Goal: Communication & Community: Participate in discussion

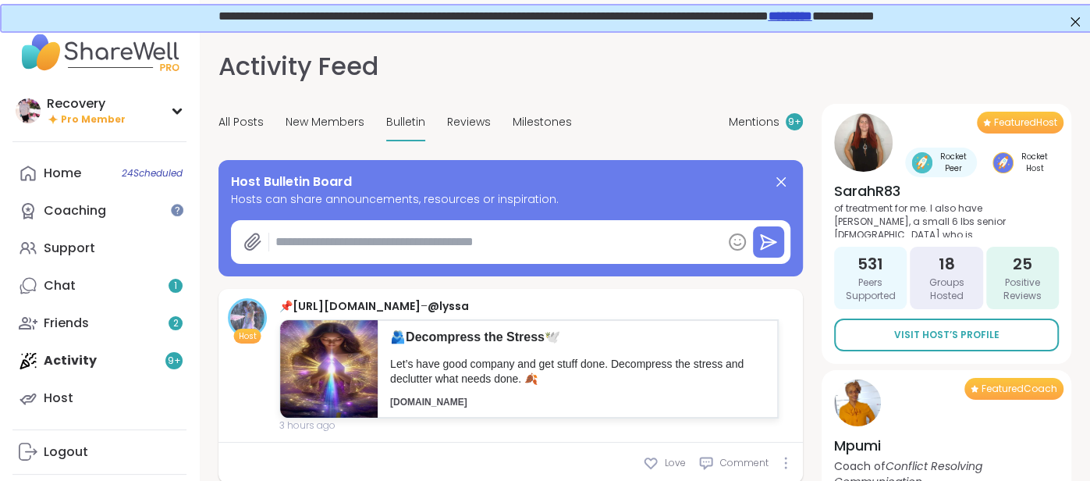
scroll to position [133, 0]
click at [169, 289] on div "1" at bounding box center [176, 286] width 14 height 14
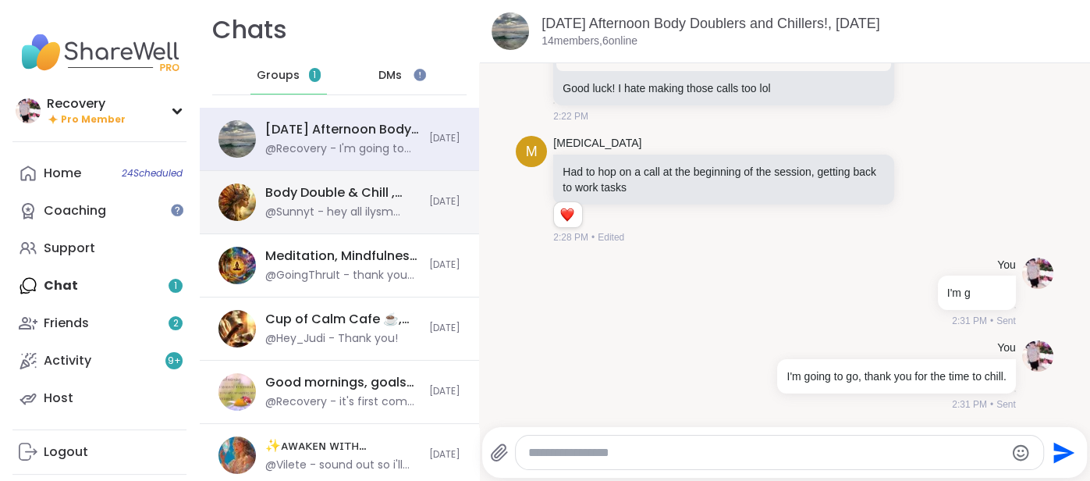
click at [283, 209] on div "@Sunnyt - hey all ilysm sorry I kinda disappeared sharewell audio problems were…" at bounding box center [342, 212] width 155 height 16
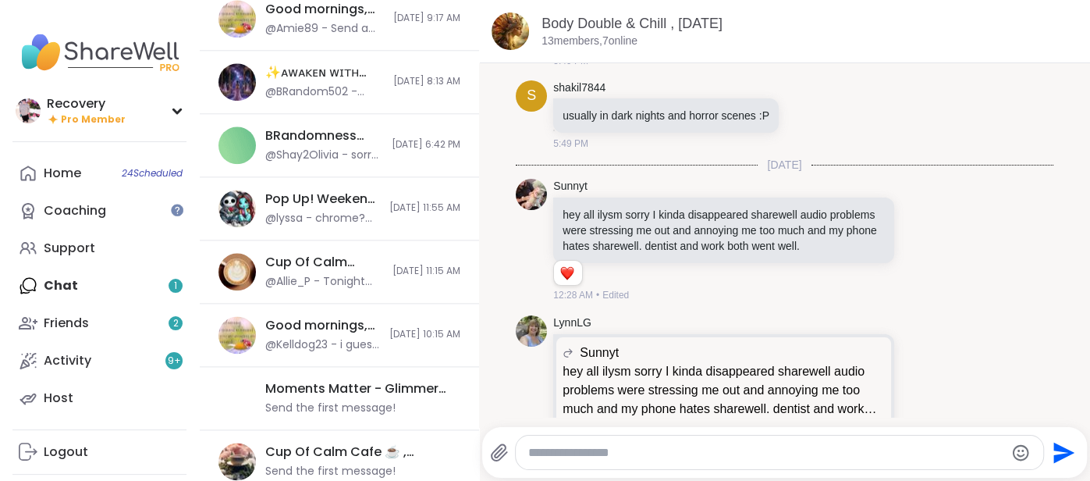
scroll to position [1201, 0]
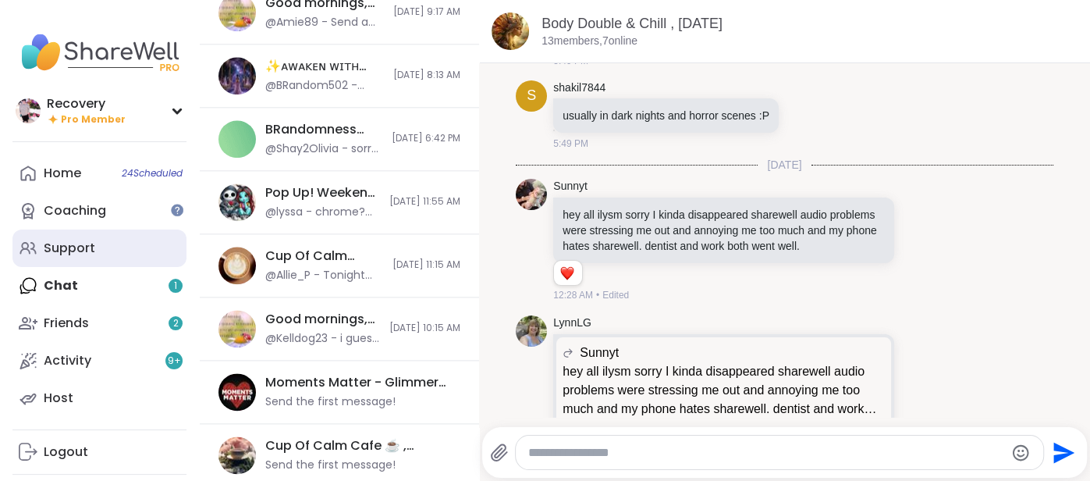
click at [70, 261] on link "Support" at bounding box center [99, 247] width 174 height 37
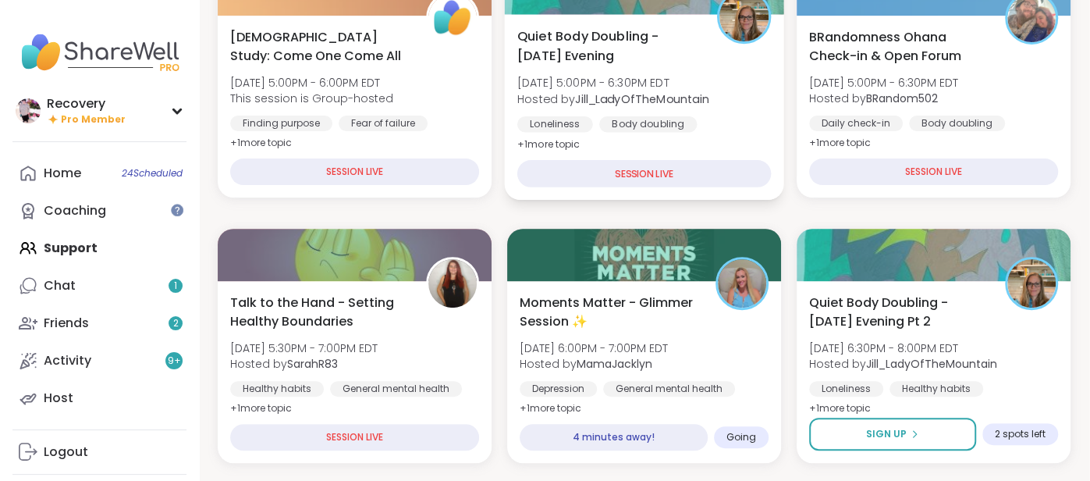
scroll to position [288, 1]
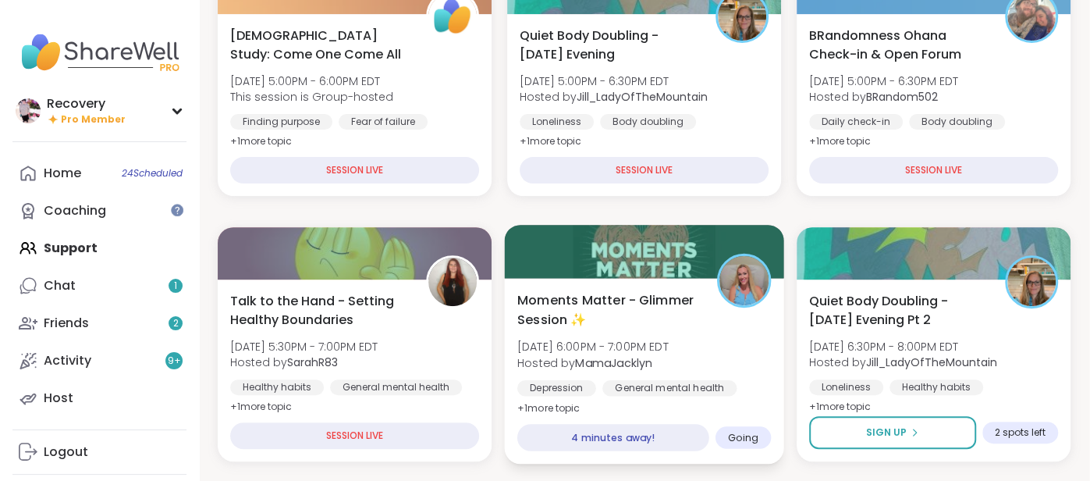
click at [574, 295] on span "Moments Matter - Glimmer Session ✨" at bounding box center [608, 309] width 183 height 38
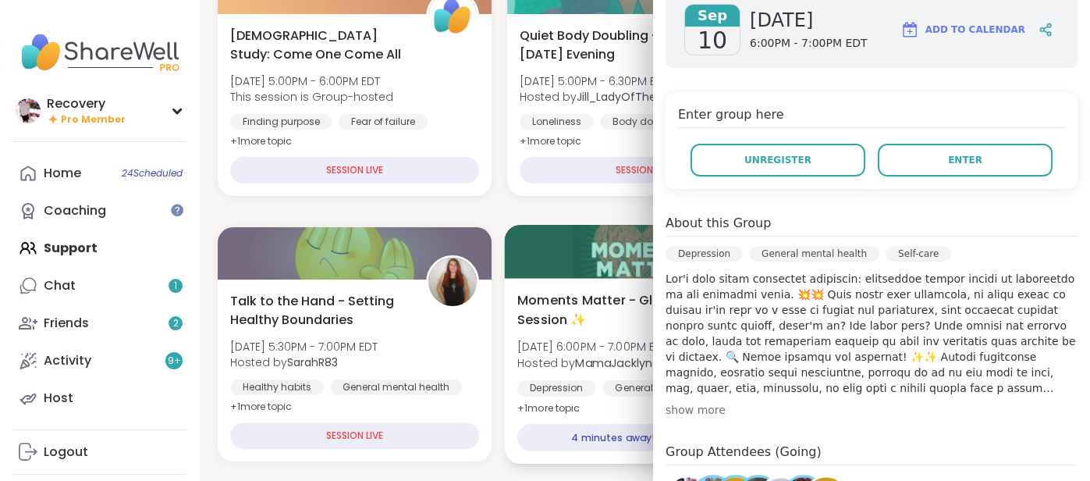
scroll to position [255, 0]
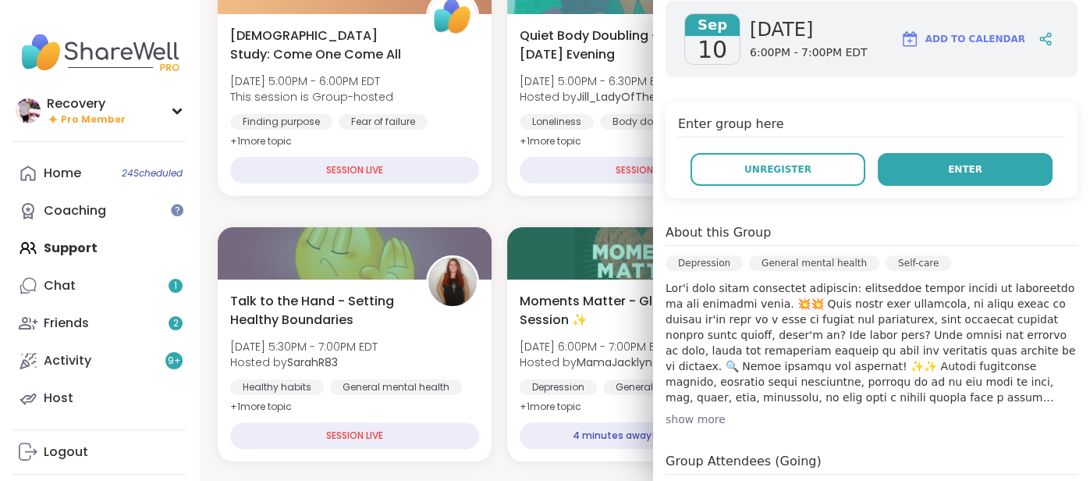
click at [990, 153] on button "Enter" at bounding box center [965, 169] width 175 height 33
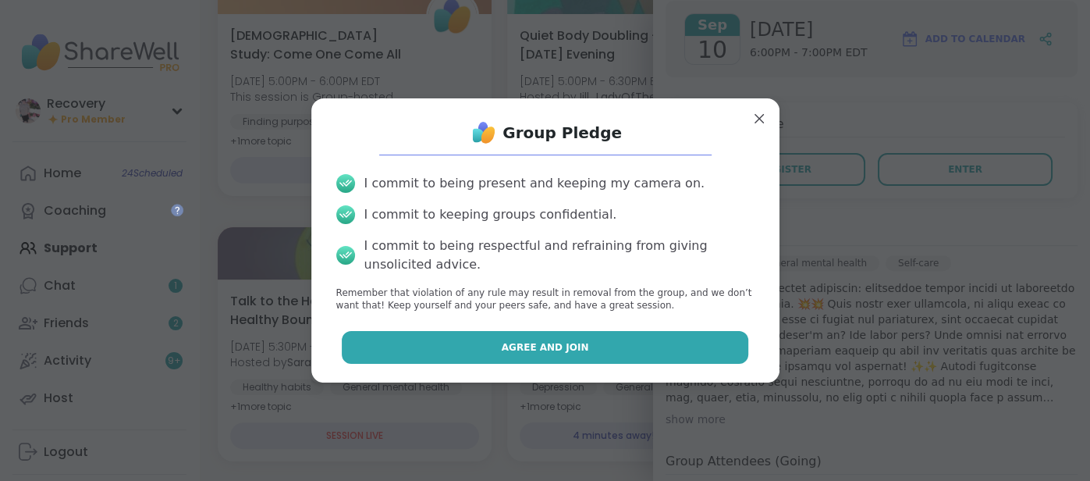
click at [643, 357] on button "Agree and Join" at bounding box center [545, 347] width 407 height 33
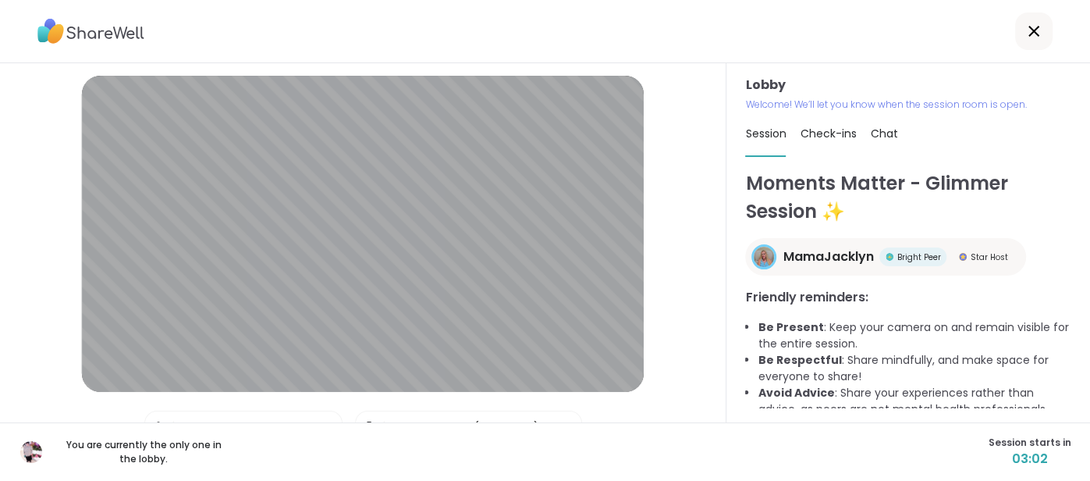
click at [883, 133] on span "Chat" at bounding box center [883, 134] width 27 height 16
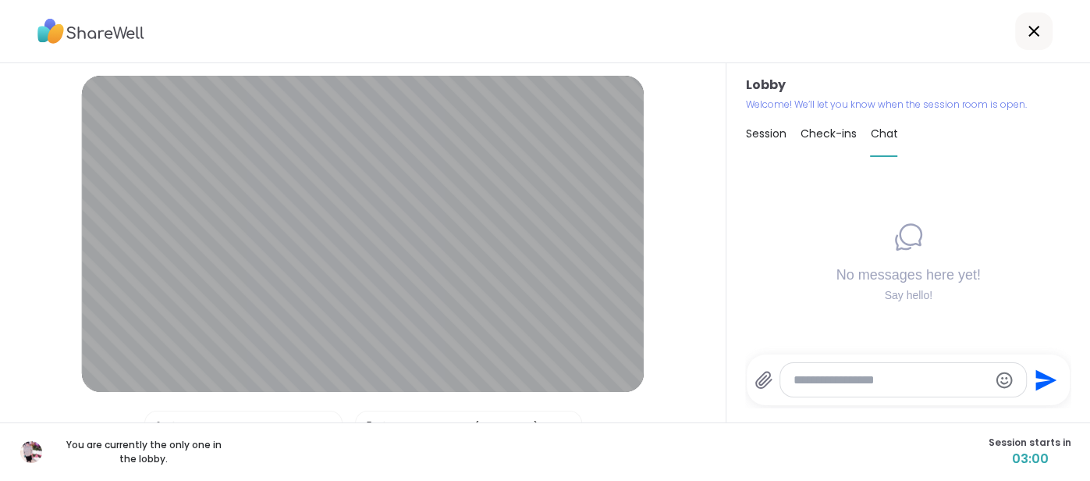
click at [802, 366] on div at bounding box center [902, 380] width 245 height 34
click at [796, 379] on textarea "Type your message" at bounding box center [890, 380] width 195 height 16
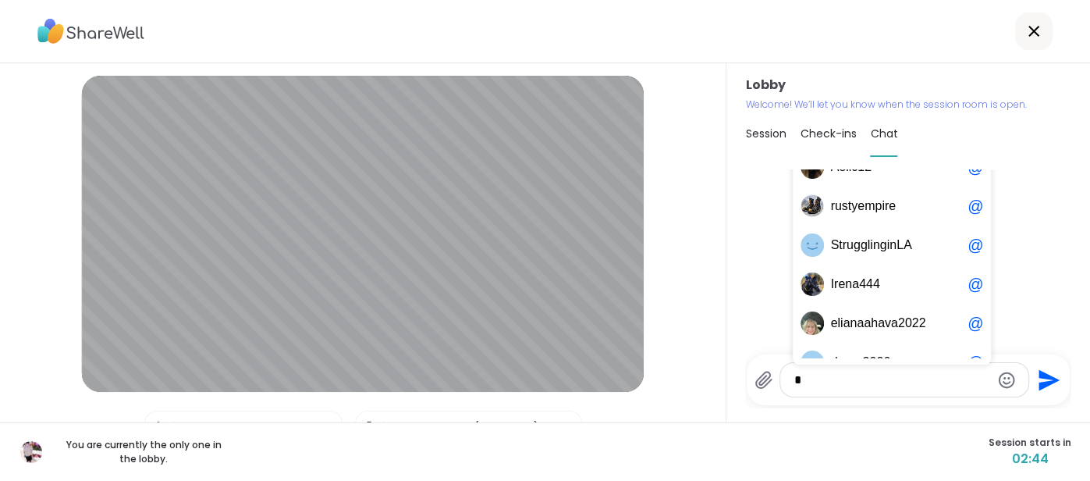
type textarea "*"
click at [1034, 247] on div "No messages here yet! Say hello!" at bounding box center [908, 261] width 326 height 185
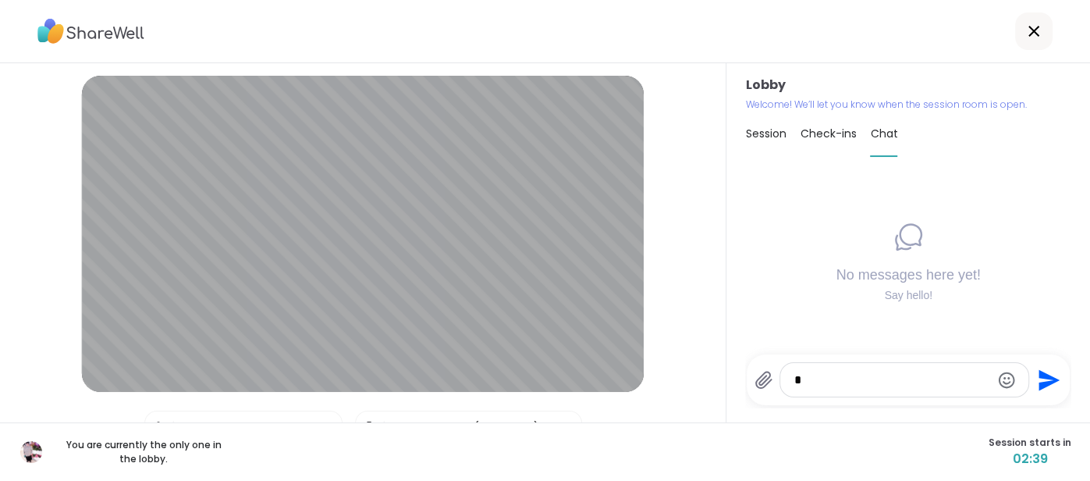
click at [770, 141] on div "Session" at bounding box center [765, 134] width 41 height 44
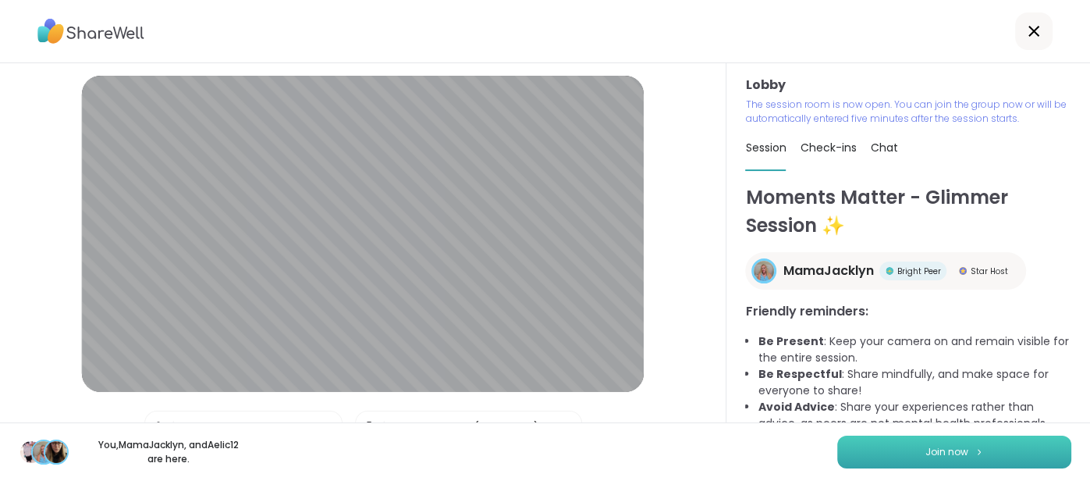
click at [1026, 443] on button "Join now" at bounding box center [954, 452] width 234 height 33
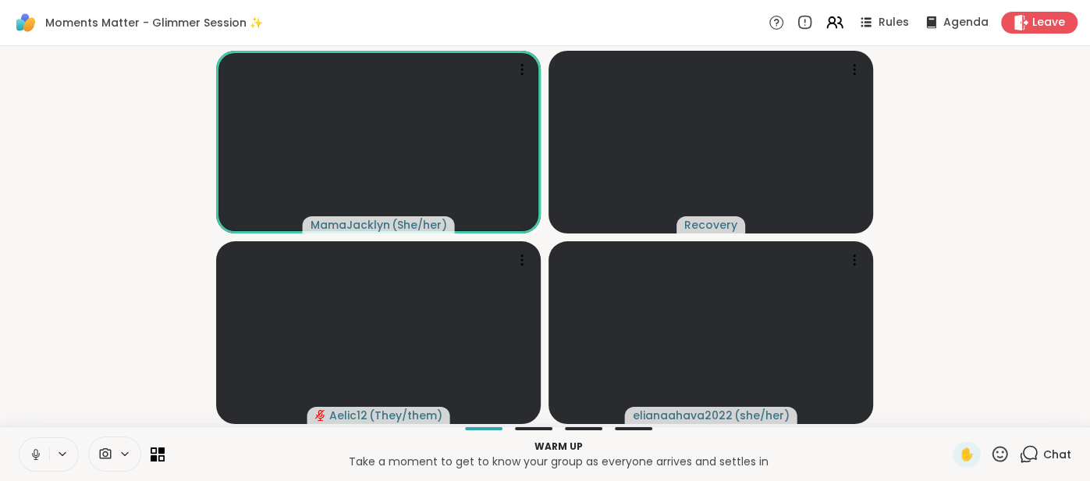
click at [1051, 448] on span "Chat" at bounding box center [1058, 454] width 28 height 16
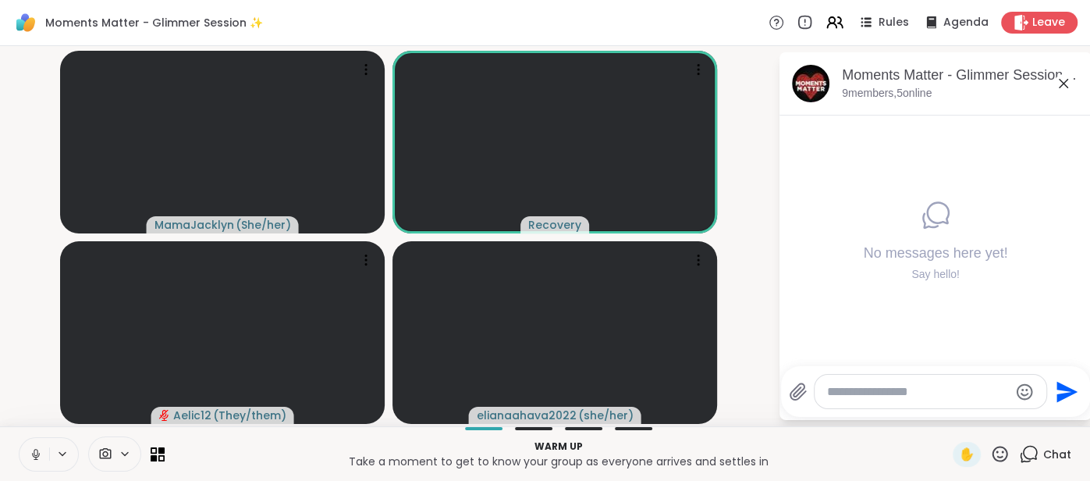
click at [1059, 82] on icon at bounding box center [1063, 83] width 19 height 19
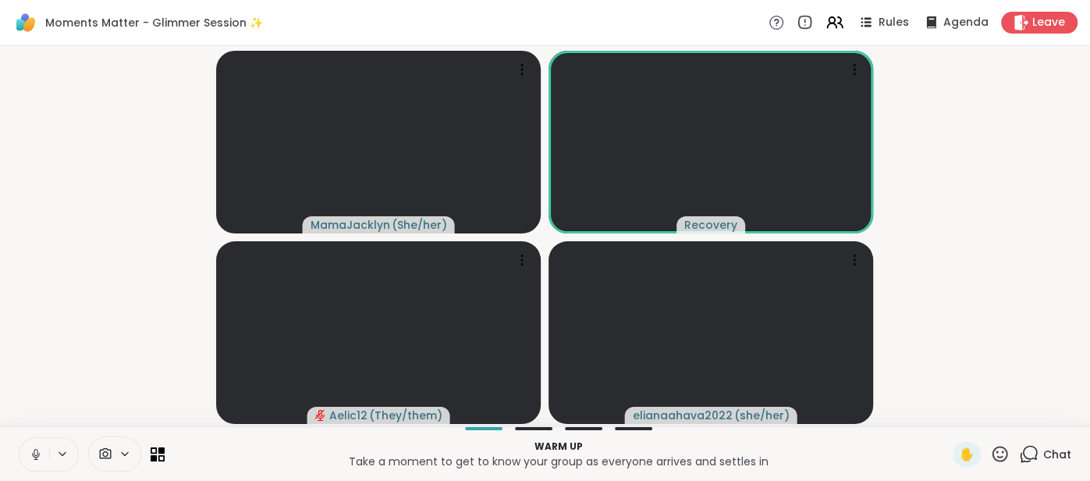
click at [1059, 457] on span "Chat" at bounding box center [1058, 454] width 28 height 16
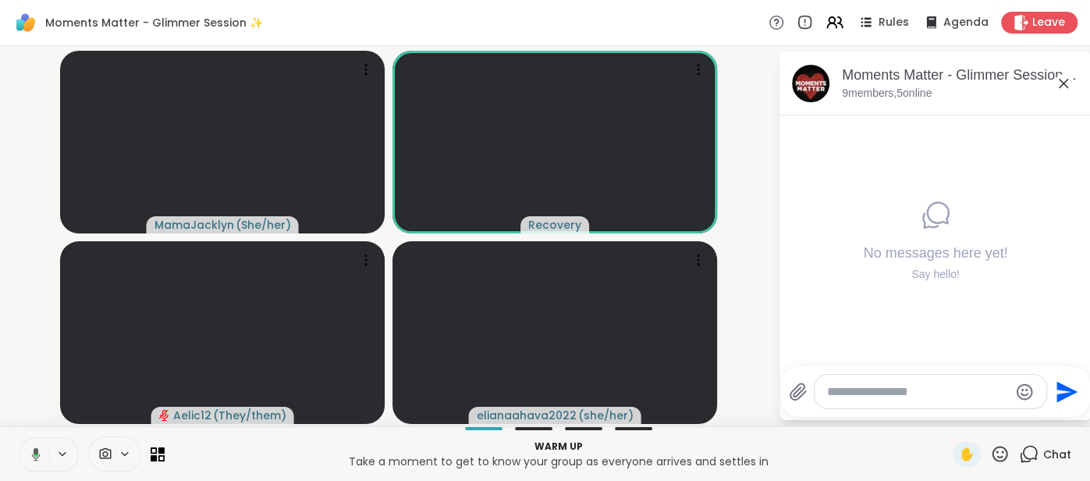
click at [1070, 89] on icon at bounding box center [1063, 83] width 19 height 19
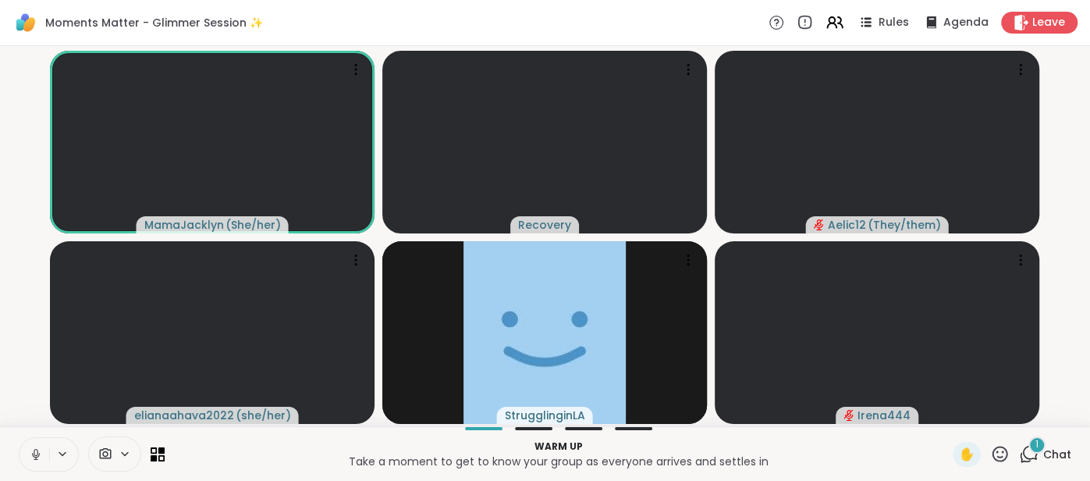
click at [26, 463] on button at bounding box center [35, 454] width 30 height 33
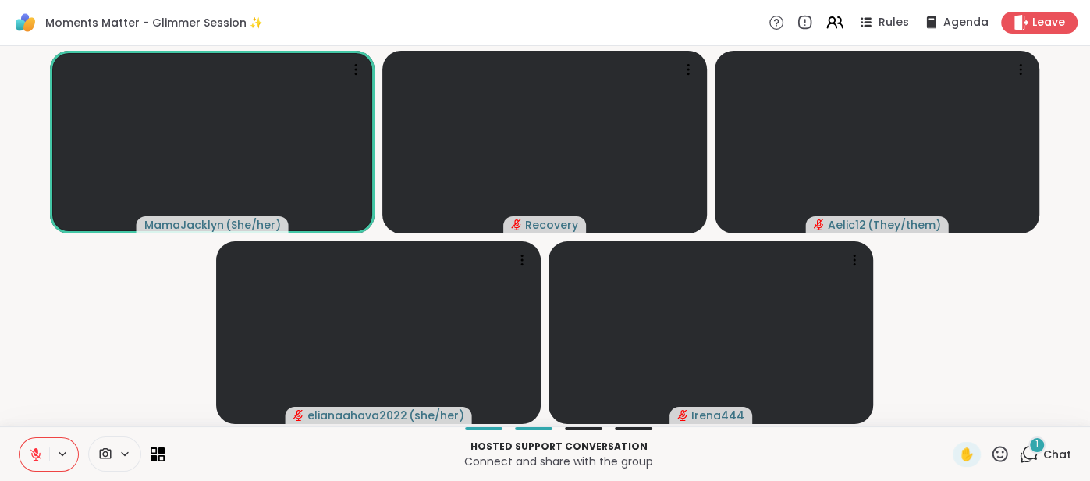
click at [1051, 446] on div "1 Chat" at bounding box center [1045, 454] width 52 height 25
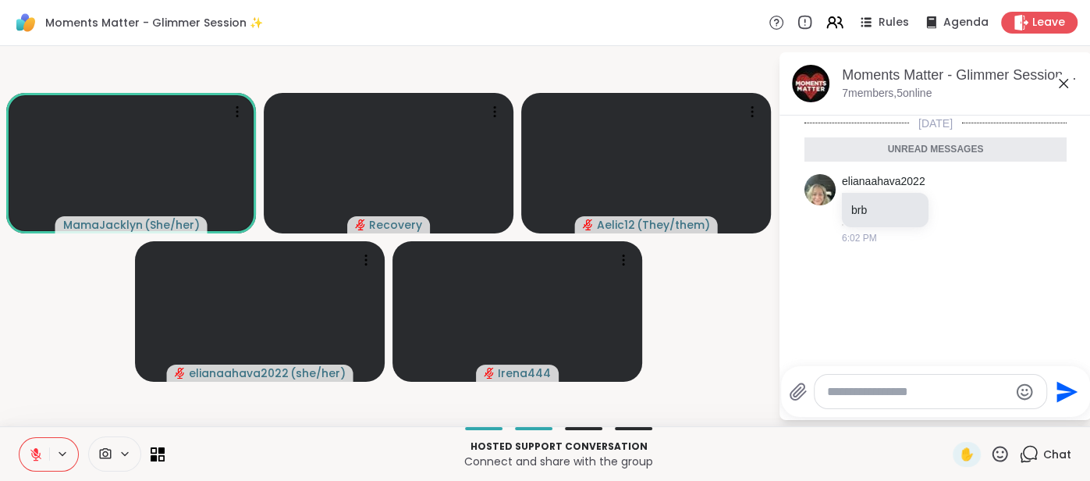
click at [1061, 87] on icon at bounding box center [1063, 83] width 19 height 19
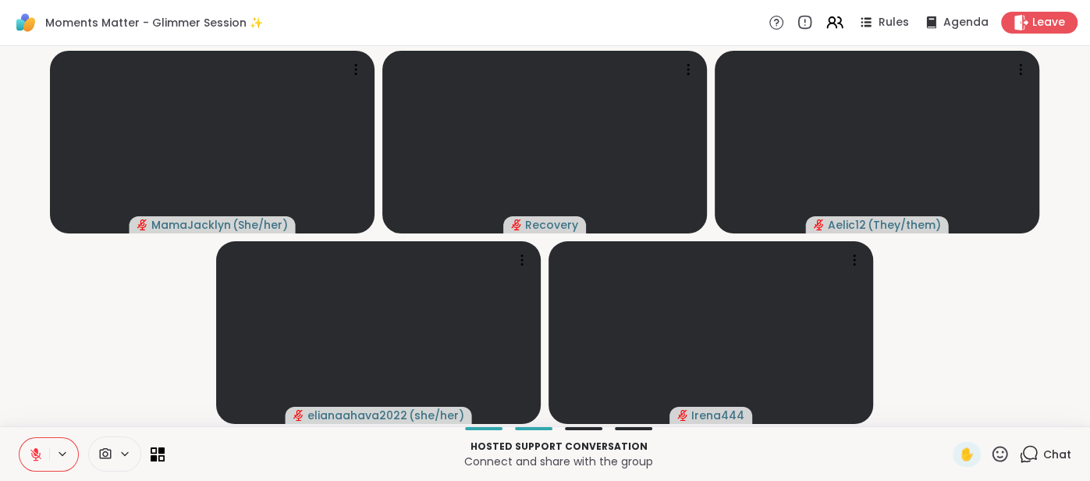
click at [29, 449] on icon at bounding box center [36, 454] width 14 height 14
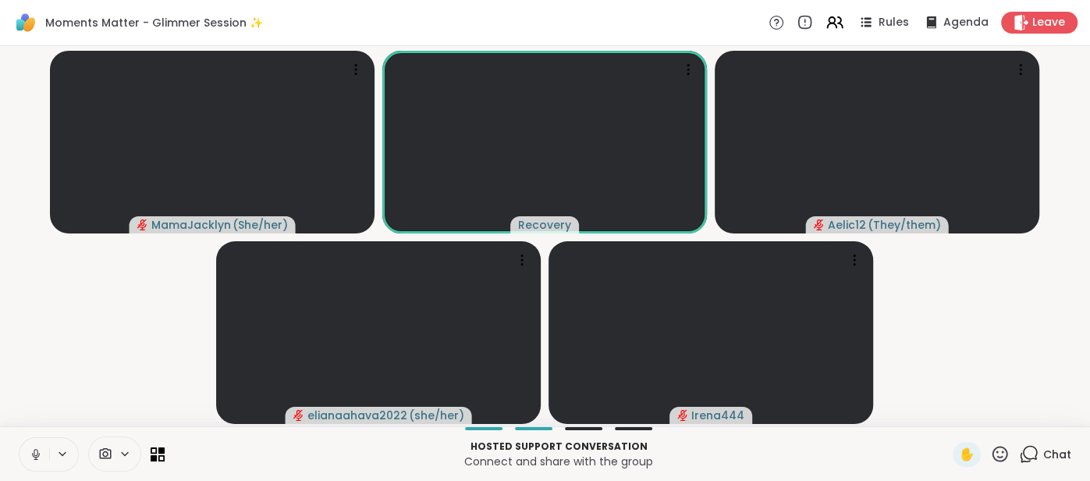
click at [29, 452] on icon at bounding box center [36, 454] width 14 height 14
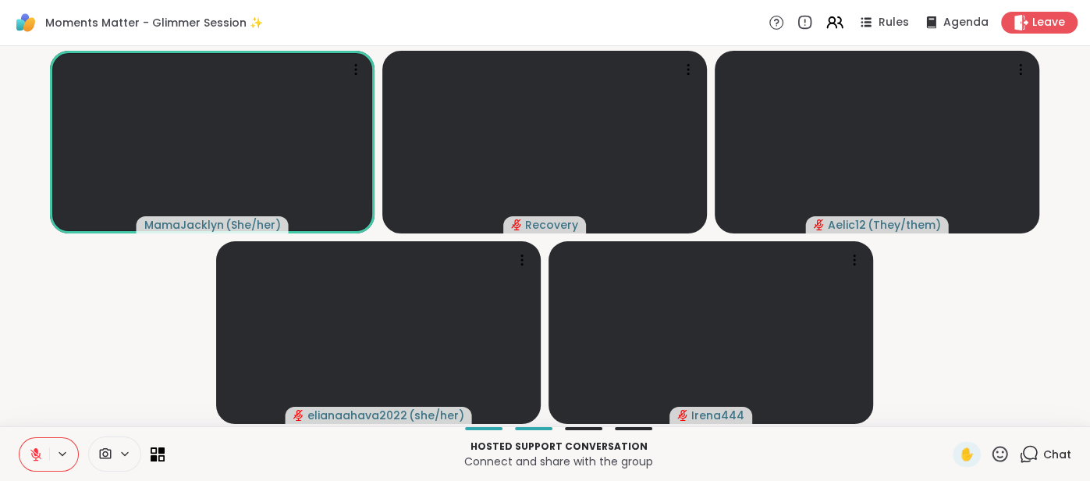
click at [30, 447] on icon at bounding box center [36, 454] width 14 height 14
click at [27, 456] on button at bounding box center [35, 454] width 30 height 33
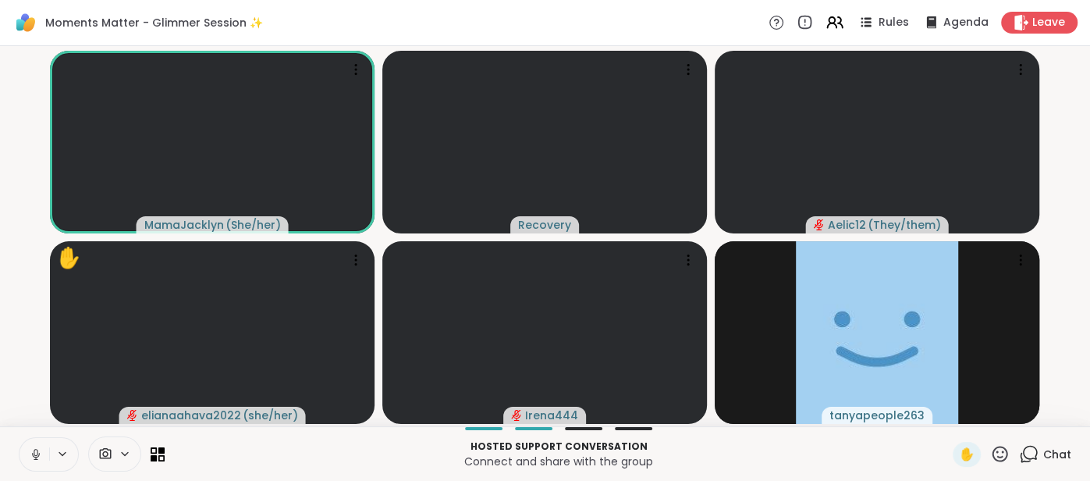
click at [29, 447] on icon at bounding box center [36, 454] width 14 height 14
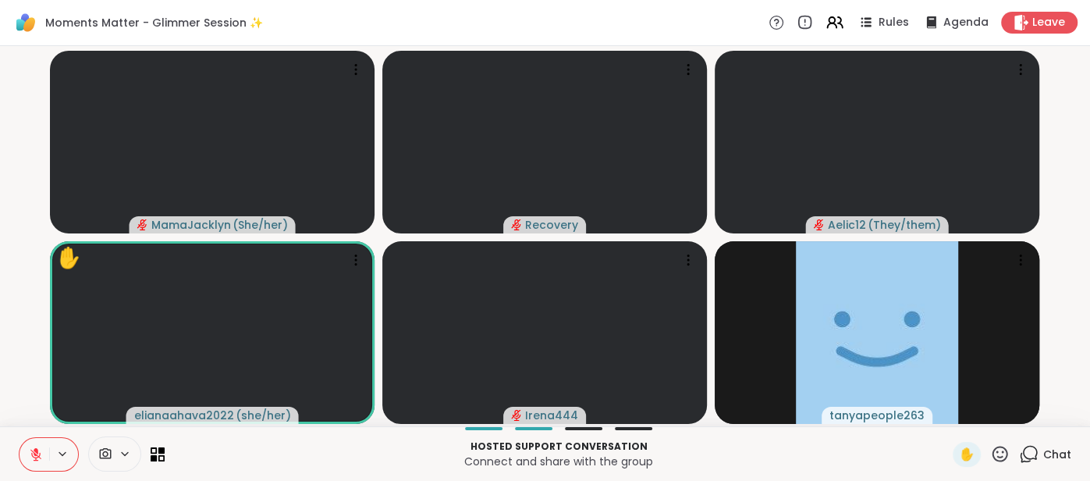
click at [999, 459] on icon at bounding box center [1000, 454] width 20 height 20
click at [1022, 423] on div "🌟" at bounding box center [1023, 412] width 28 height 25
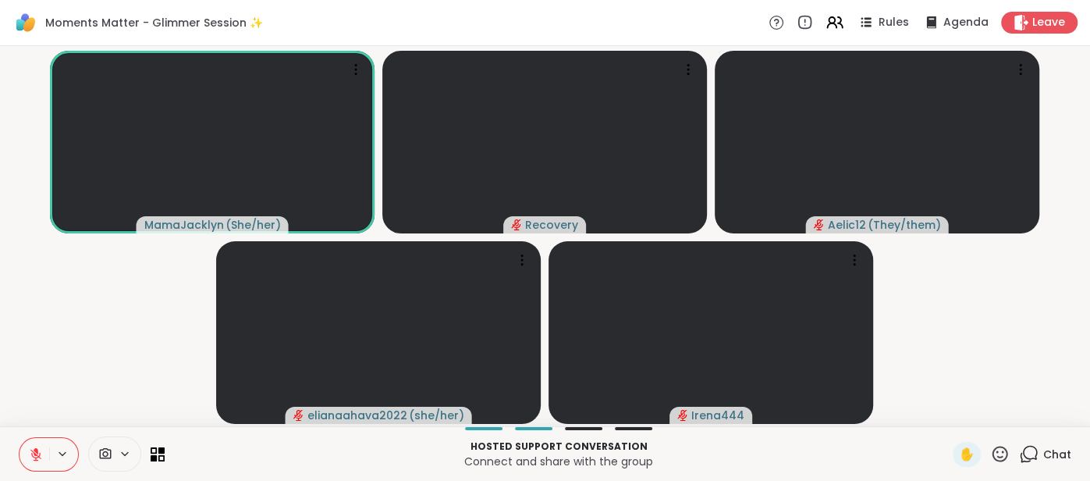
click at [1052, 454] on span "Chat" at bounding box center [1058, 454] width 28 height 16
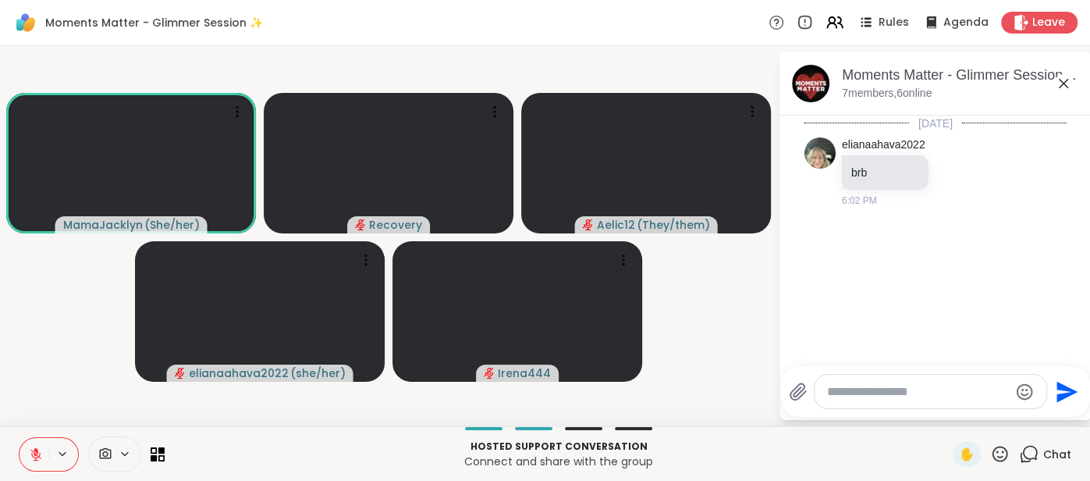
click at [1062, 86] on icon at bounding box center [1063, 83] width 19 height 19
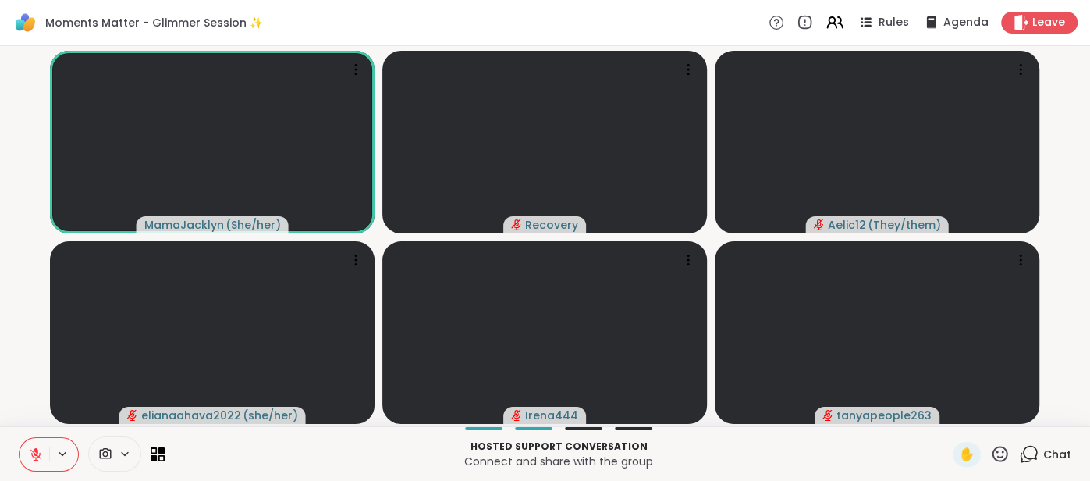
click at [31, 449] on icon at bounding box center [36, 454] width 14 height 14
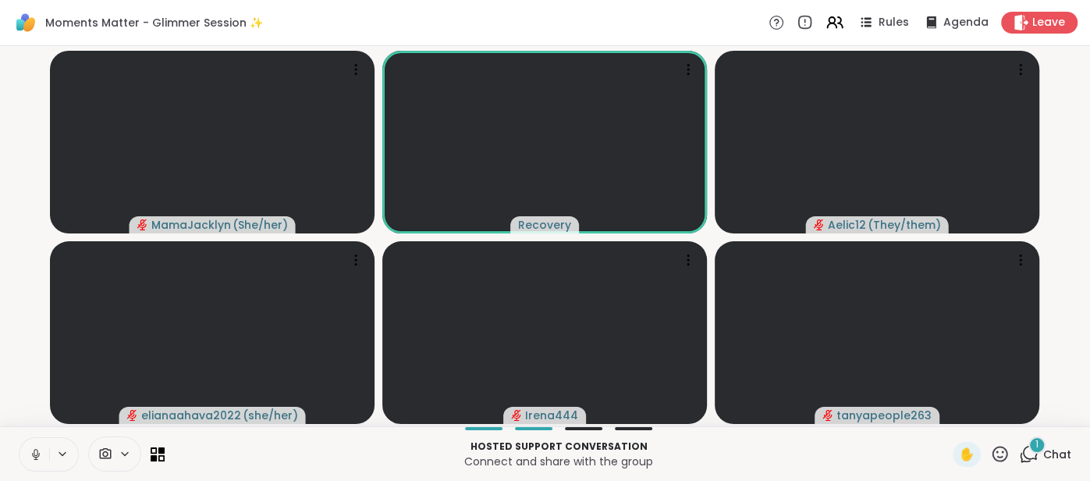
click at [21, 455] on button at bounding box center [35, 454] width 30 height 33
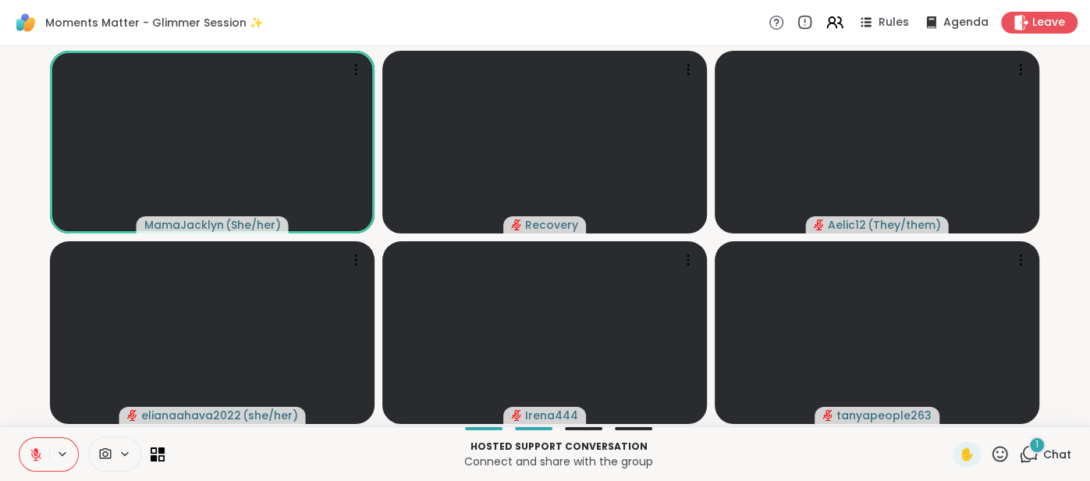
click at [23, 458] on button at bounding box center [35, 454] width 30 height 33
click at [29, 453] on icon at bounding box center [36, 454] width 14 height 14
click at [27, 450] on button at bounding box center [35, 454] width 30 height 33
click at [25, 453] on button at bounding box center [33, 454] width 32 height 33
click at [1058, 456] on span "Chat" at bounding box center [1058, 454] width 28 height 16
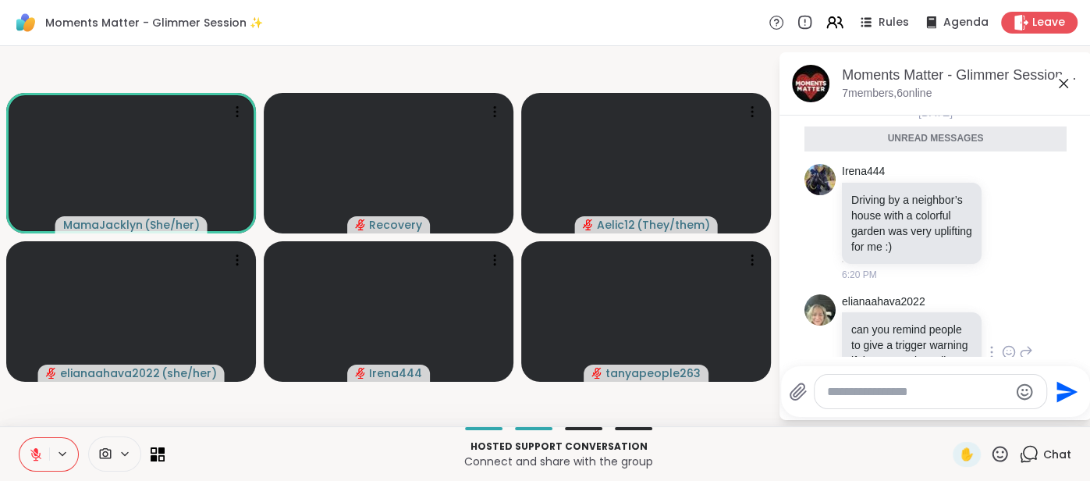
scroll to position [167, 0]
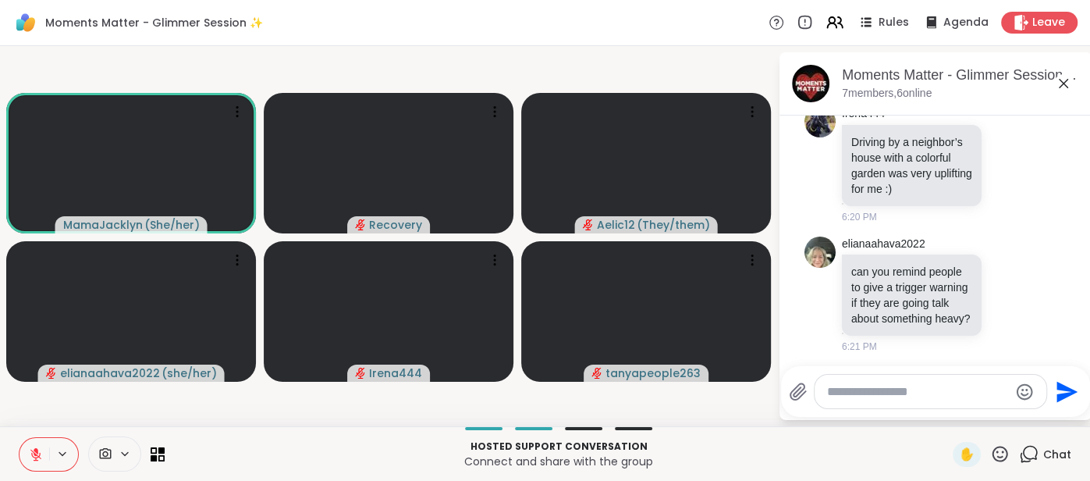
click at [1065, 84] on icon at bounding box center [1063, 83] width 19 height 19
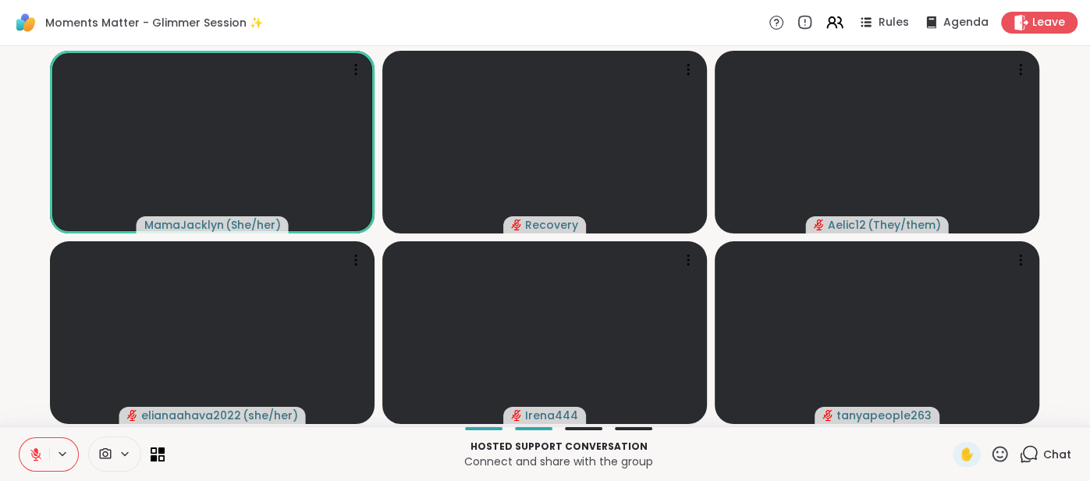
click at [16, 457] on div "Hosted support conversation Connect and share with the group ✋ Chat" at bounding box center [545, 453] width 1090 height 55
click at [26, 451] on button at bounding box center [35, 454] width 30 height 33
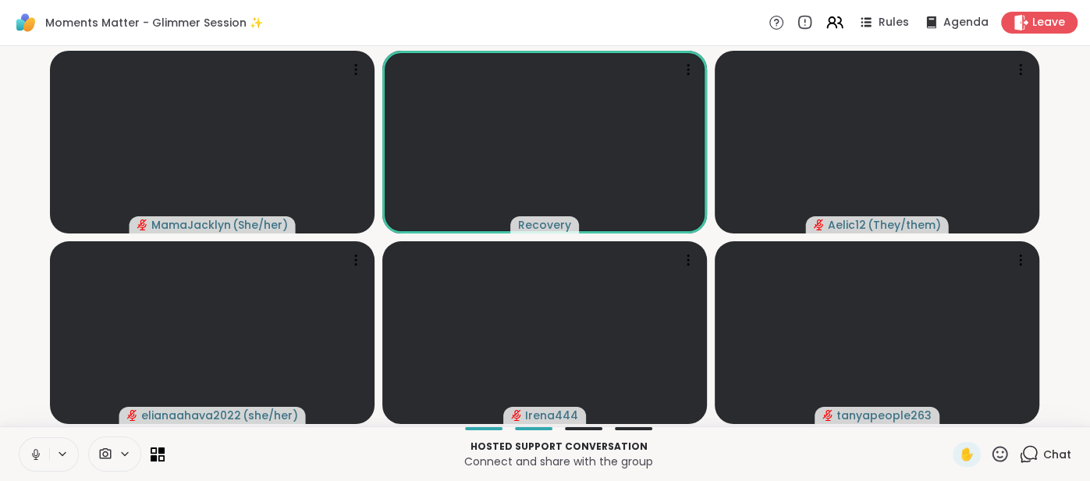
click at [21, 452] on button at bounding box center [35, 454] width 30 height 33
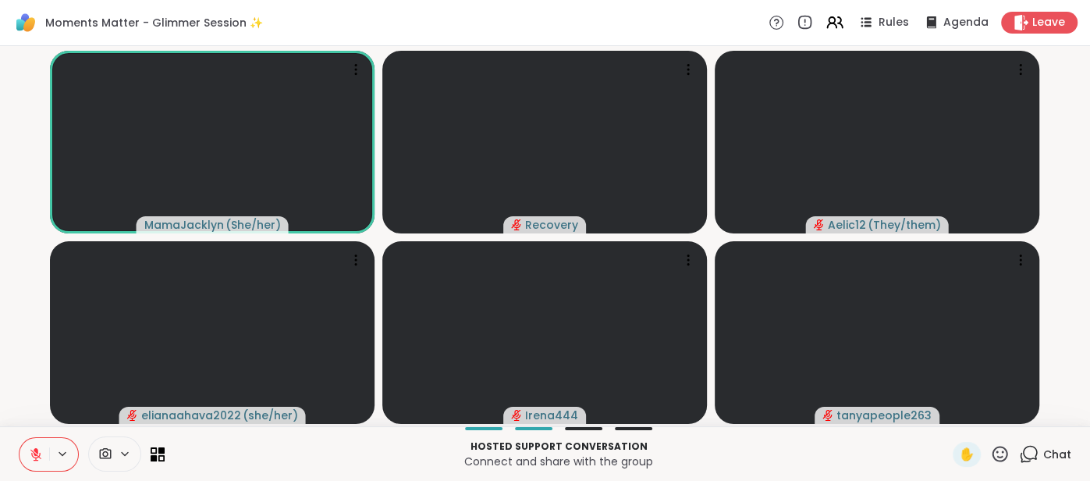
click at [27, 444] on button at bounding box center [35, 454] width 30 height 33
click at [26, 450] on button at bounding box center [35, 454] width 30 height 33
click at [33, 448] on icon at bounding box center [36, 454] width 14 height 14
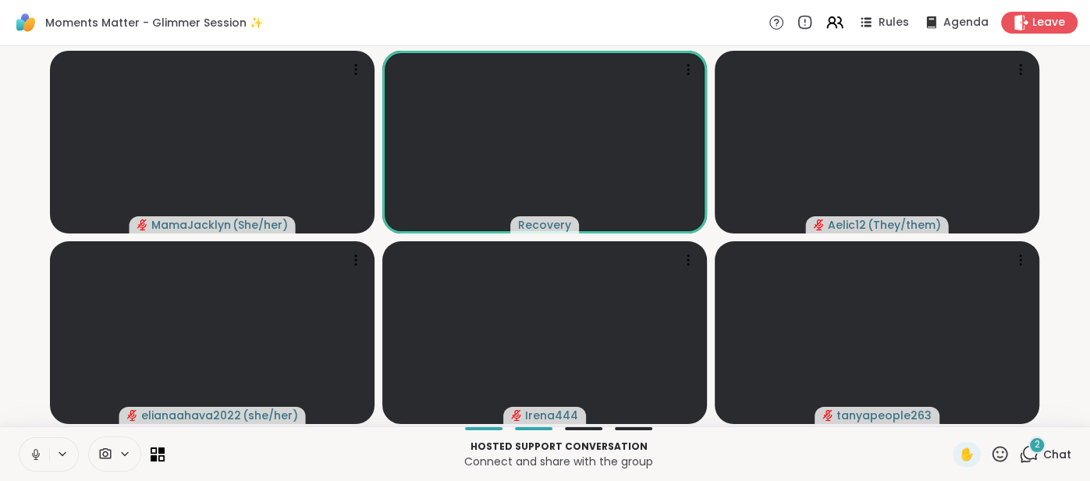
click at [27, 449] on button at bounding box center [35, 454] width 30 height 33
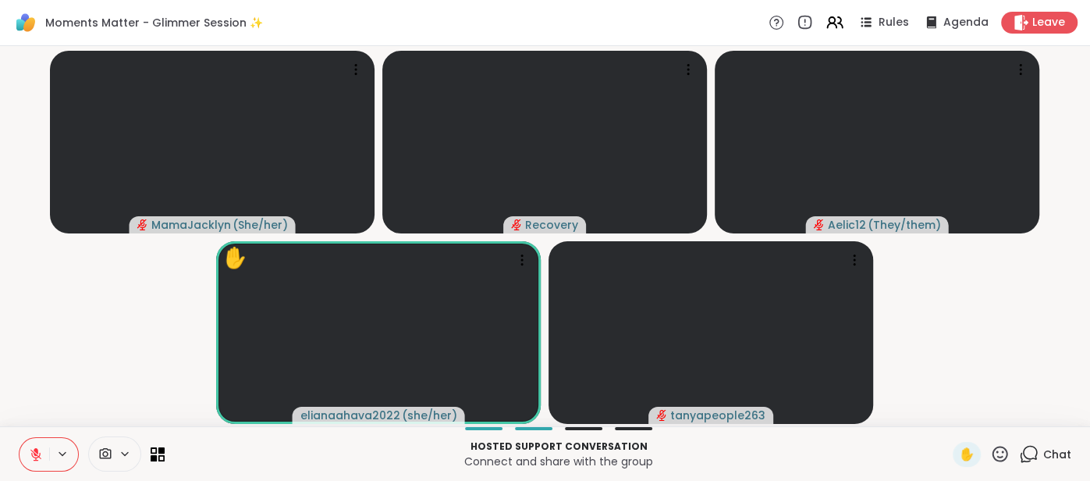
click at [25, 453] on button at bounding box center [35, 454] width 30 height 33
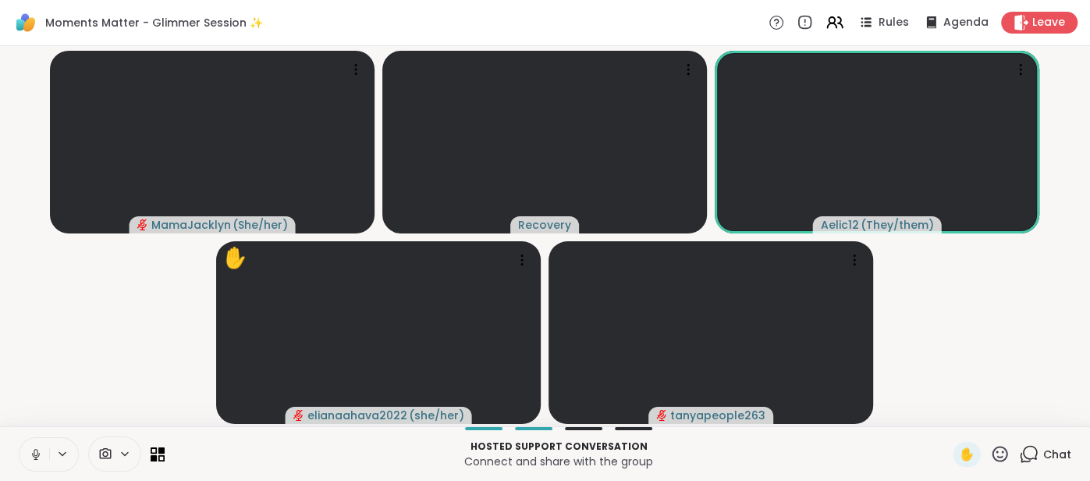
click at [33, 442] on button at bounding box center [35, 454] width 30 height 33
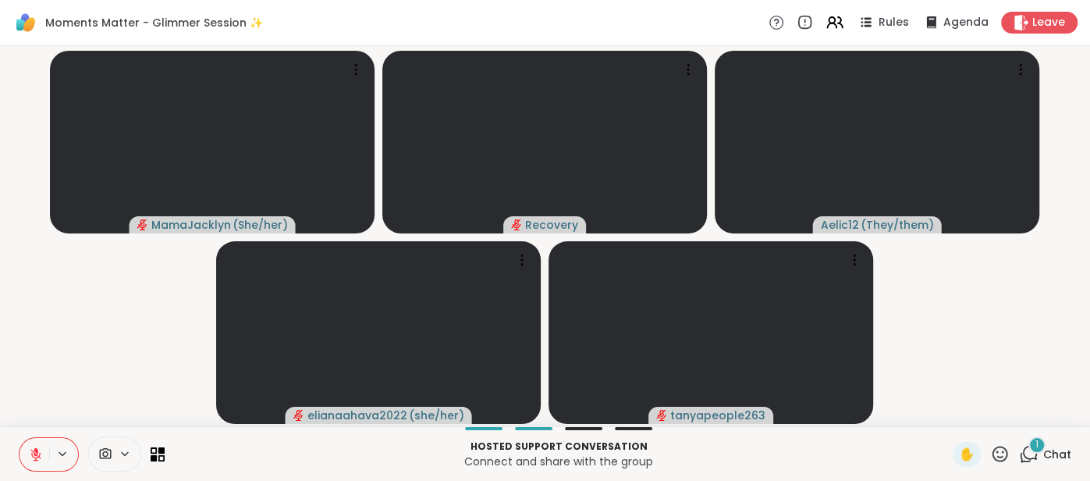
click at [32, 446] on button at bounding box center [35, 454] width 30 height 33
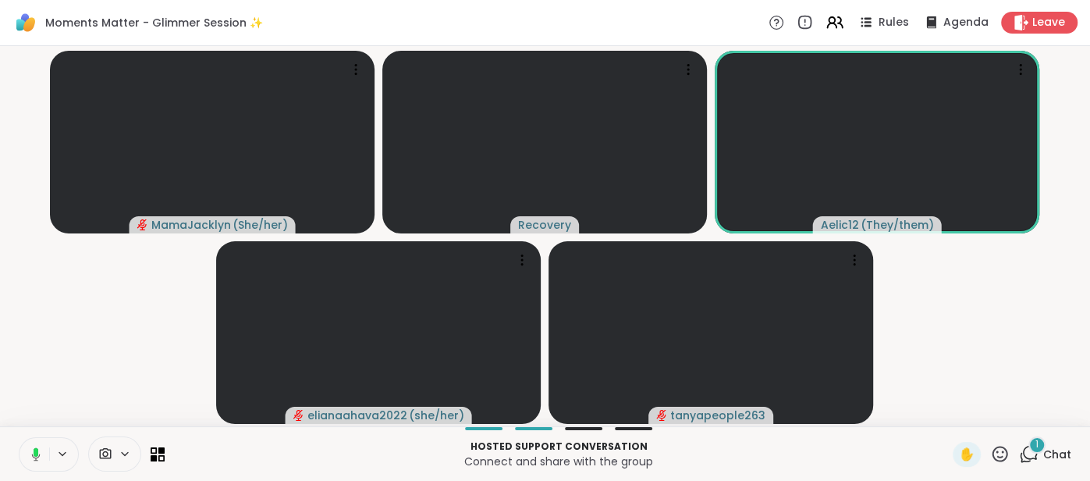
click at [35, 446] on button at bounding box center [33, 454] width 32 height 33
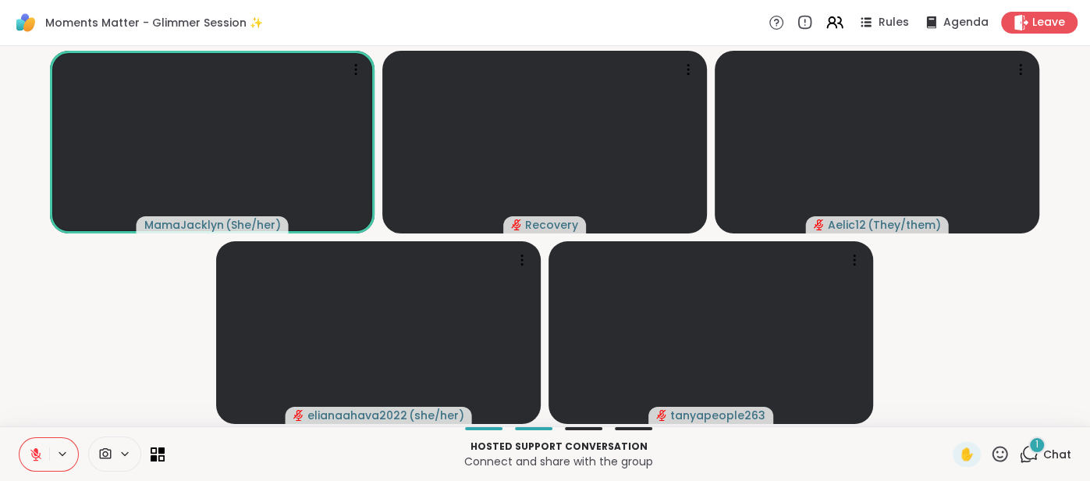
click at [27, 441] on button at bounding box center [35, 454] width 30 height 33
click at [31, 459] on icon at bounding box center [36, 454] width 14 height 14
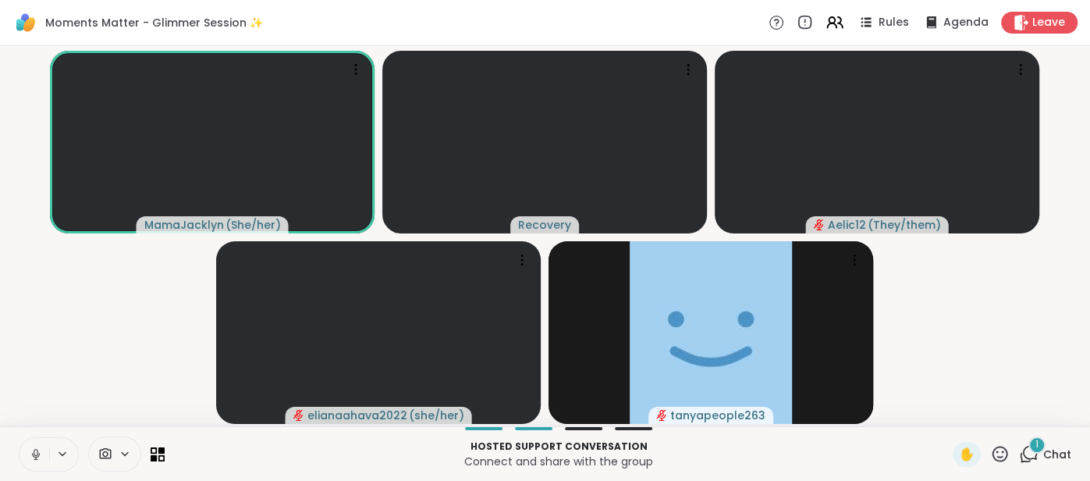
click at [22, 453] on button at bounding box center [35, 454] width 30 height 33
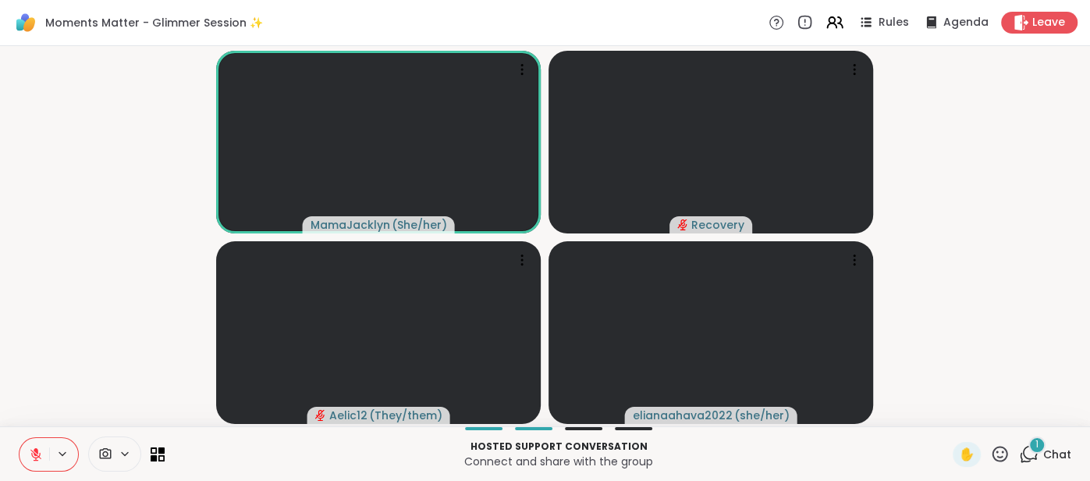
click at [30, 442] on button at bounding box center [35, 454] width 30 height 33
click at [33, 448] on icon at bounding box center [36, 454] width 14 height 14
click at [30, 457] on icon at bounding box center [36, 454] width 14 height 14
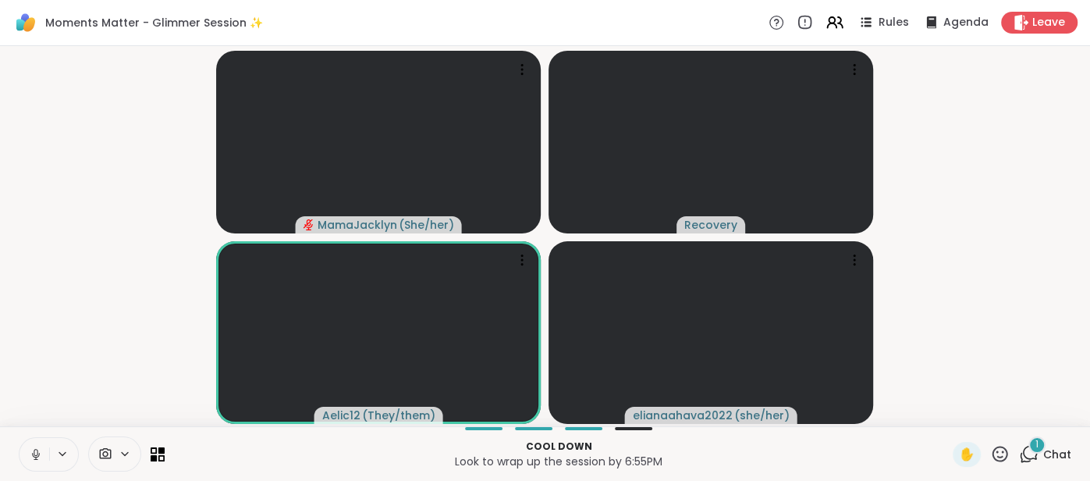
click at [25, 454] on button at bounding box center [35, 454] width 30 height 33
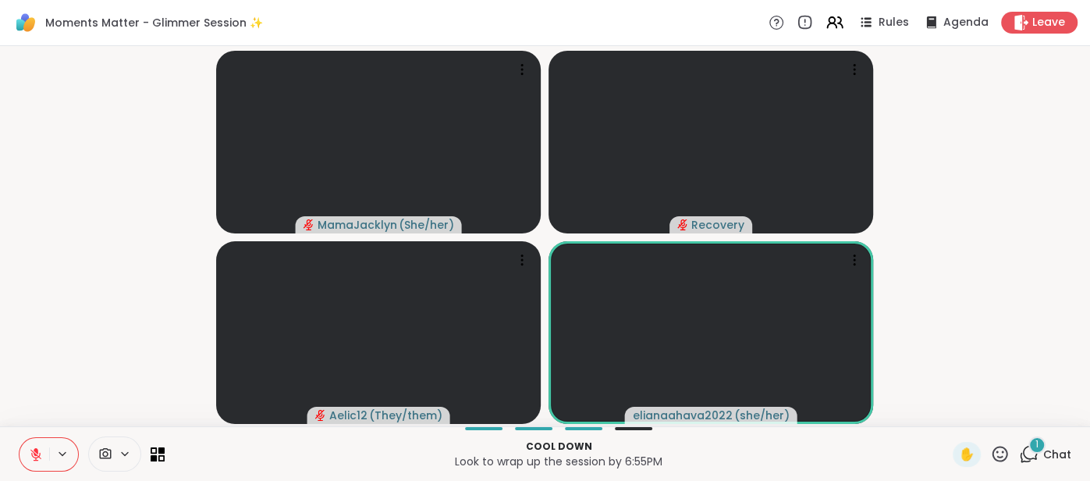
click at [1058, 440] on div "Cool down Look to wrap up the session by 6:55PM ✋ 1 Chat" at bounding box center [545, 453] width 1090 height 55
click at [1055, 448] on span "Chat" at bounding box center [1058, 454] width 28 height 16
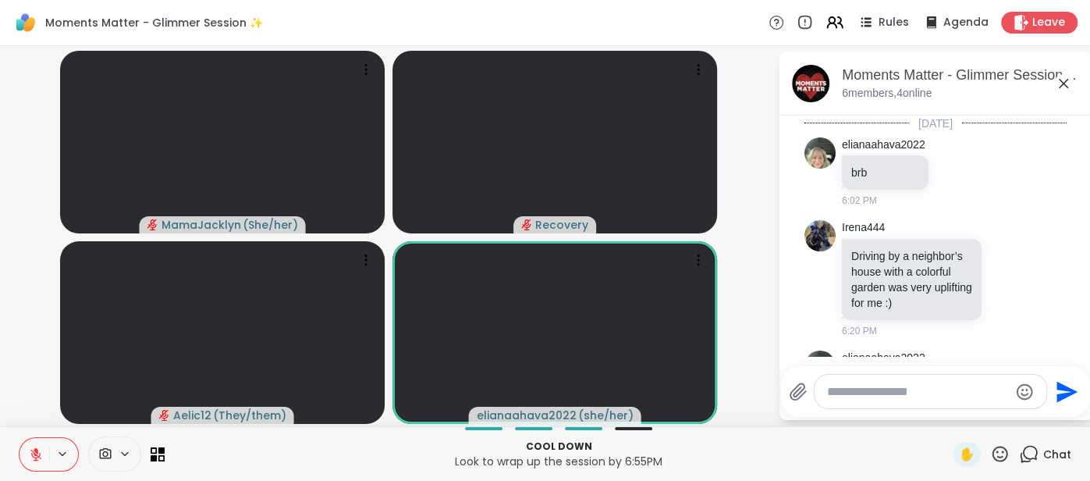
scroll to position [815, 0]
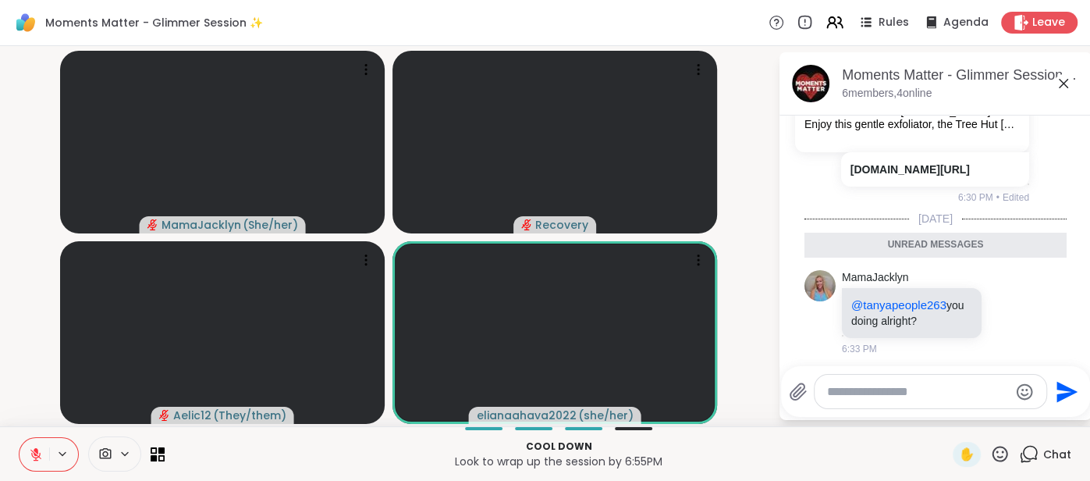
click at [1065, 84] on icon at bounding box center [1063, 83] width 9 height 9
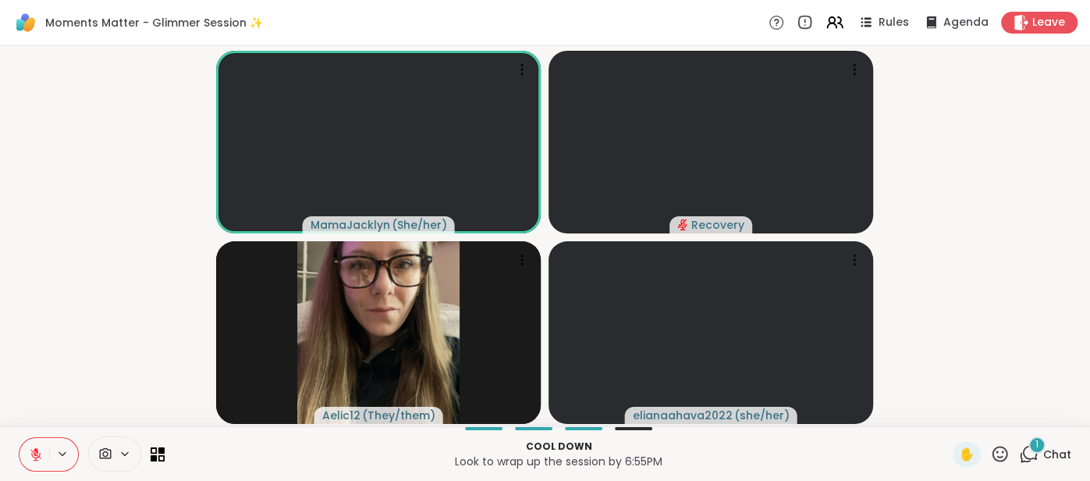
click at [1056, 444] on div "1 Chat" at bounding box center [1045, 454] width 52 height 25
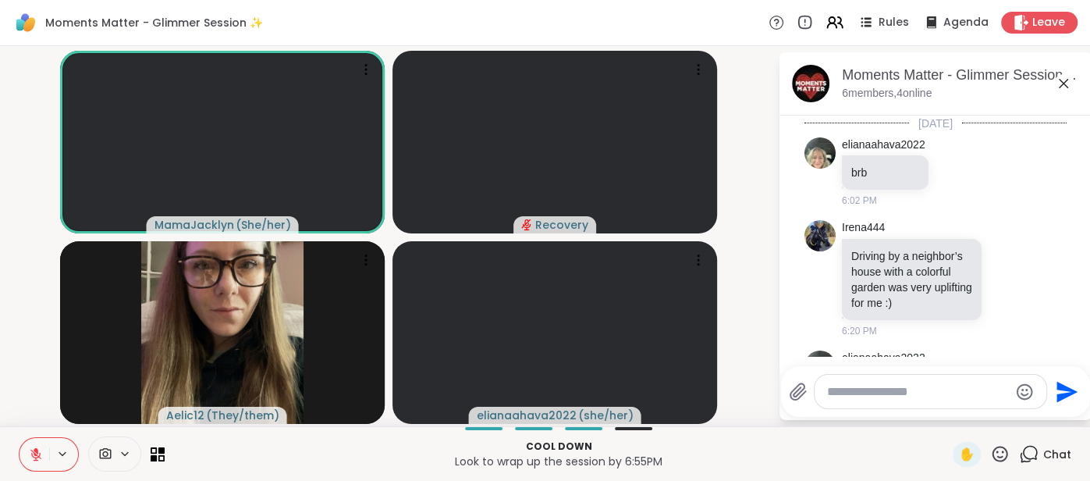
scroll to position [898, 0]
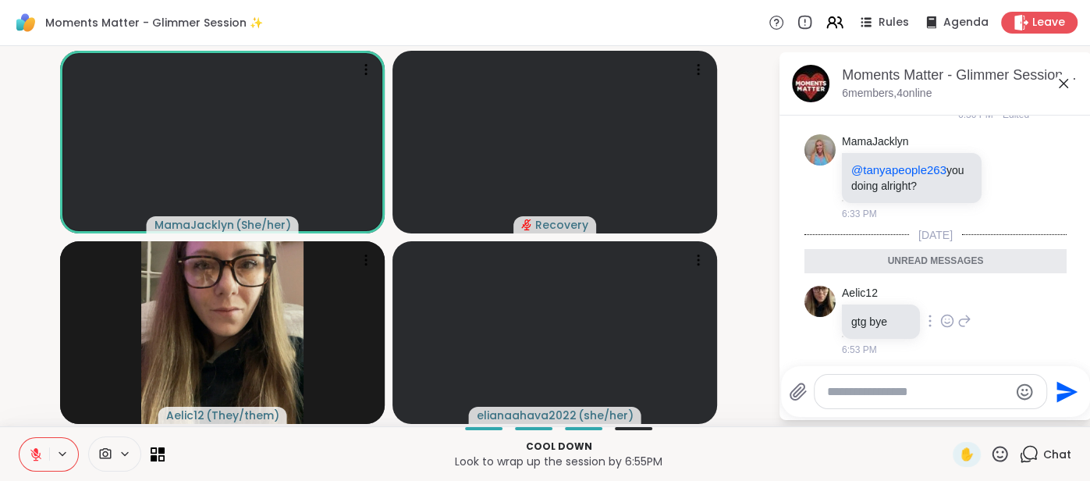
click at [944, 313] on icon at bounding box center [947, 321] width 14 height 16
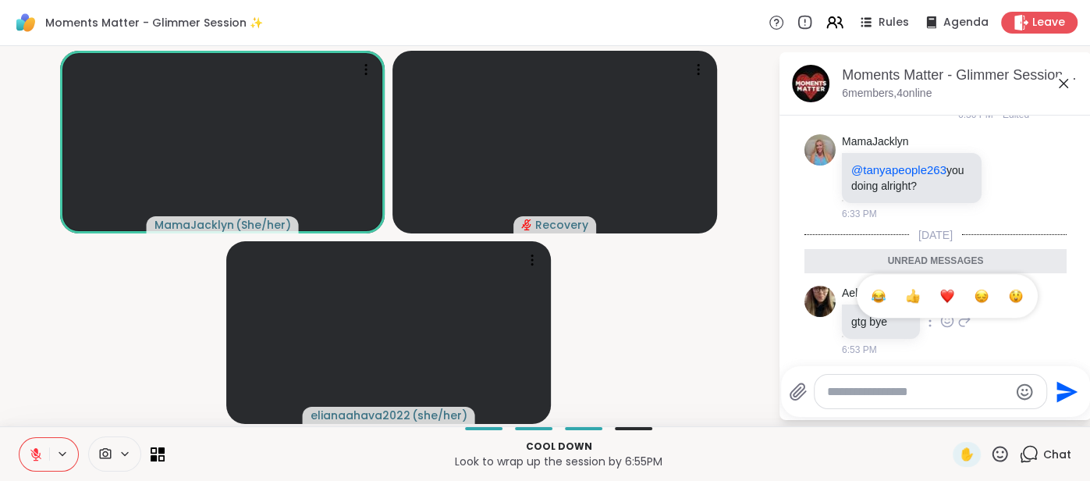
click at [884, 295] on div "Select Reaction: Joy" at bounding box center [879, 296] width 14 height 14
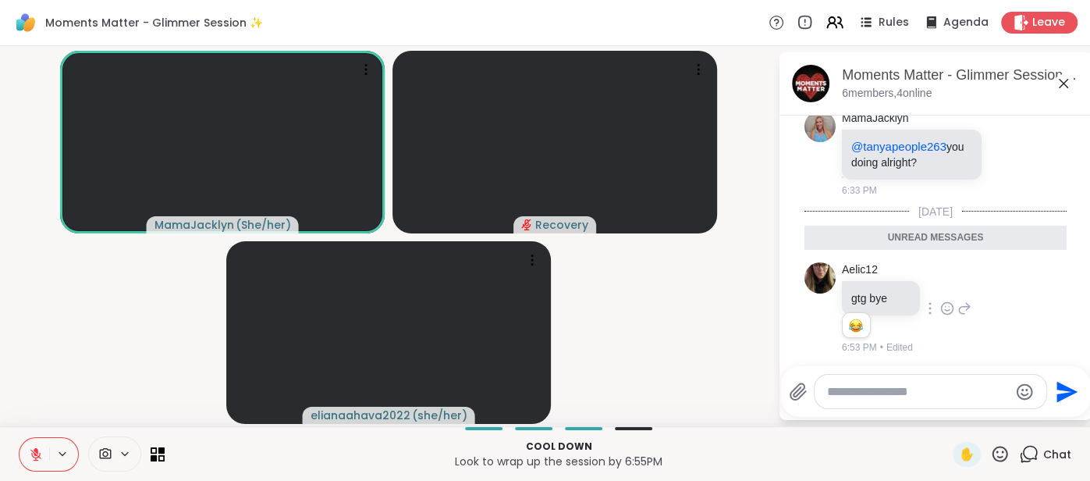
click at [1062, 87] on icon at bounding box center [1063, 83] width 19 height 19
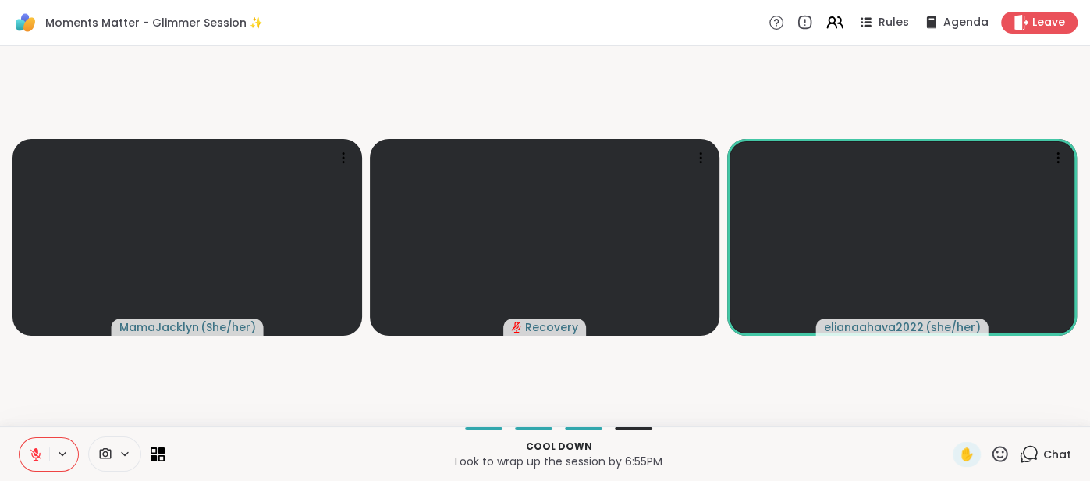
click at [31, 452] on icon at bounding box center [36, 454] width 14 height 14
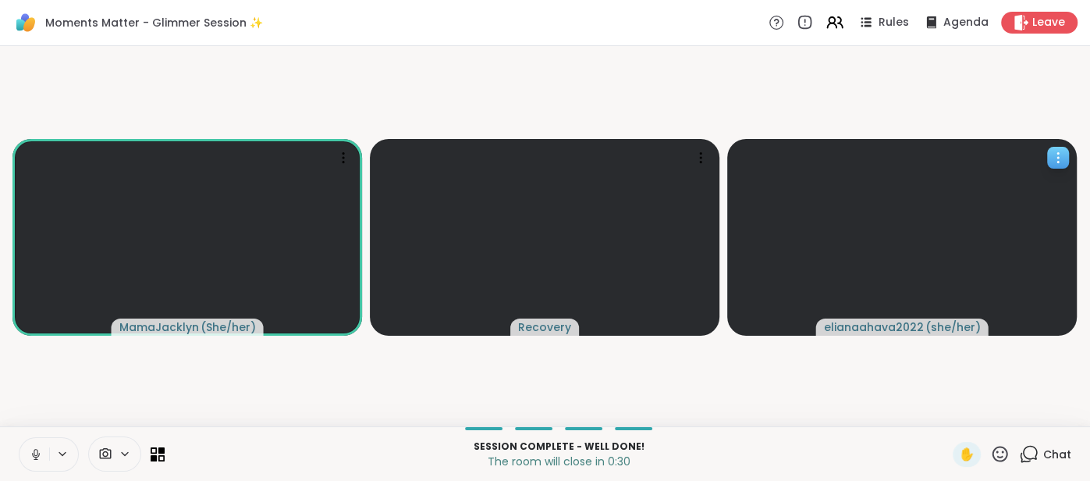
click at [879, 297] on video at bounding box center [902, 237] width 350 height 197
click at [903, 374] on video-player-container "MamaJacklyn ( She/her ) Recovery elianaahava2022 ( she/her )" at bounding box center [545, 236] width 1072 height 368
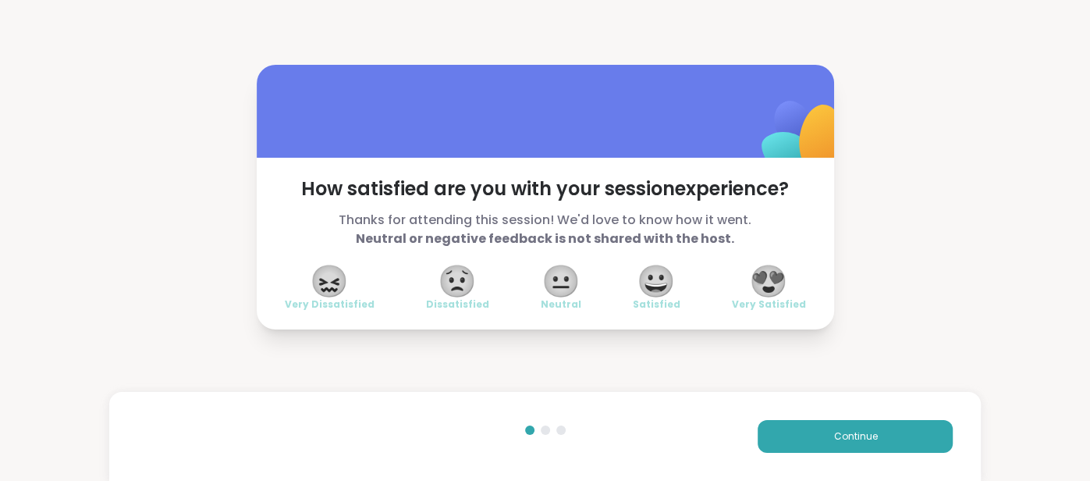
click at [751, 291] on div "😍 Very Satisfied" at bounding box center [769, 289] width 74 height 44
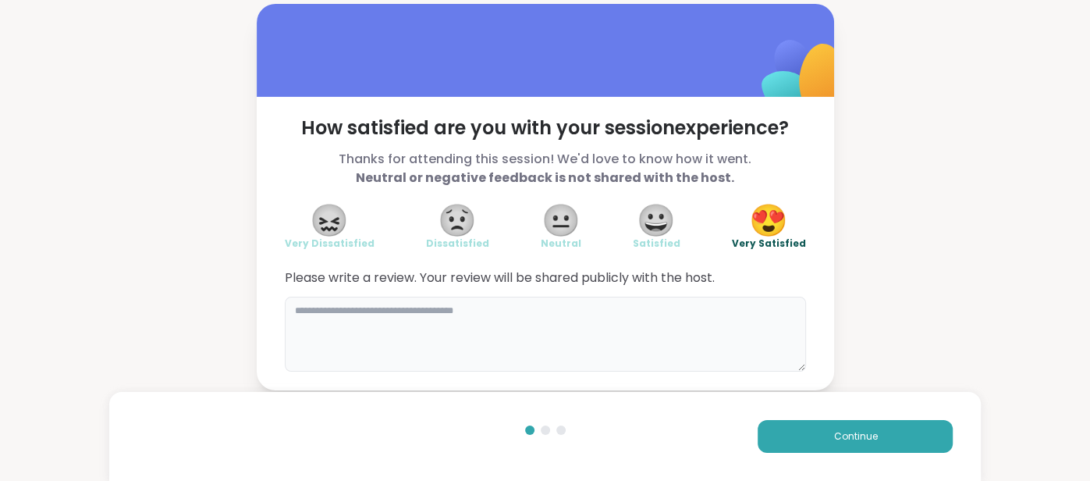
click at [677, 325] on textarea at bounding box center [545, 334] width 521 height 75
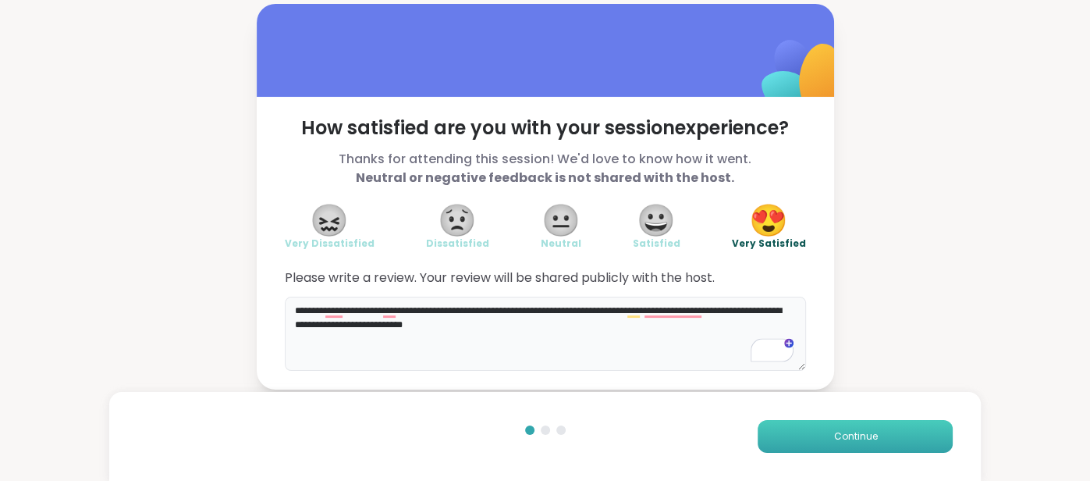
type textarea "**********"
click at [783, 429] on button "Continue" at bounding box center [855, 436] width 195 height 33
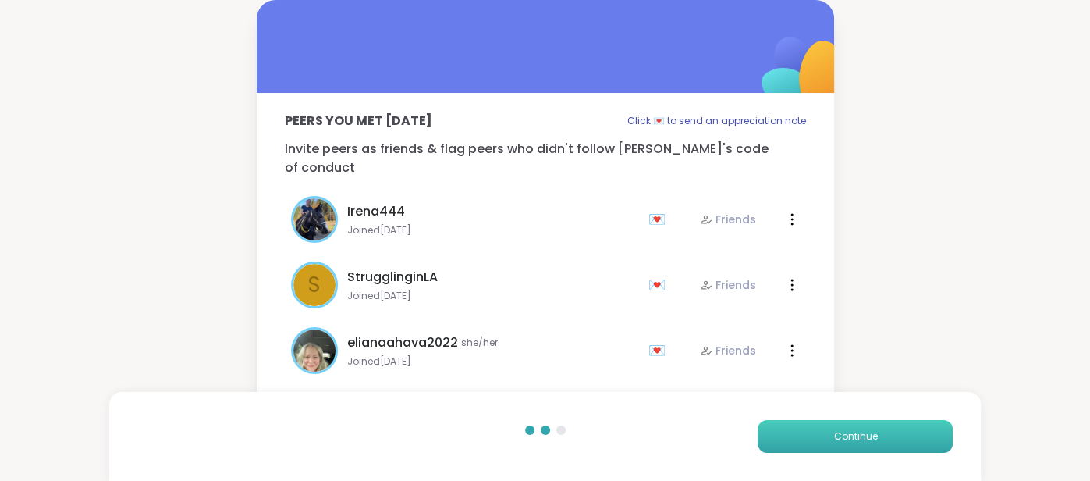
click at [781, 429] on button "Continue" at bounding box center [855, 436] width 195 height 33
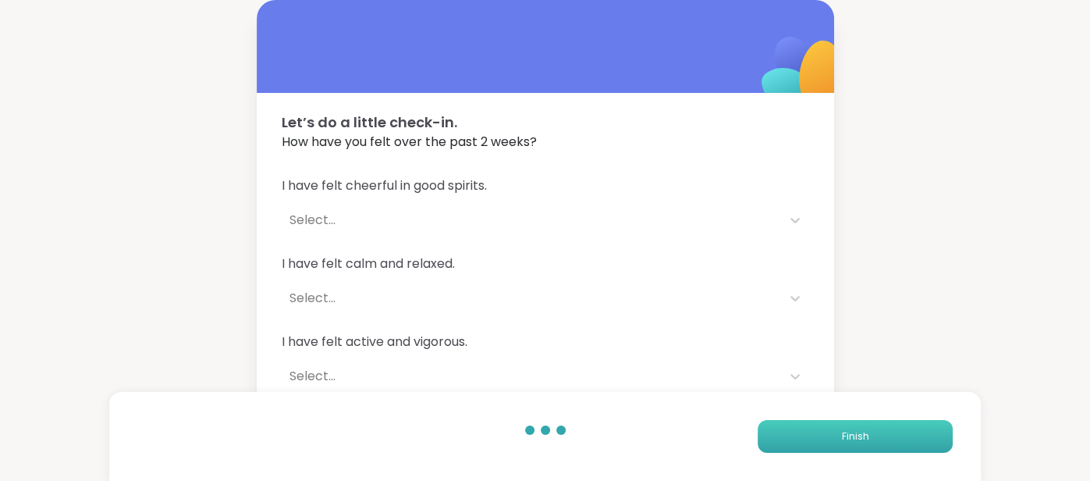
click at [781, 429] on button "Finish" at bounding box center [855, 436] width 195 height 33
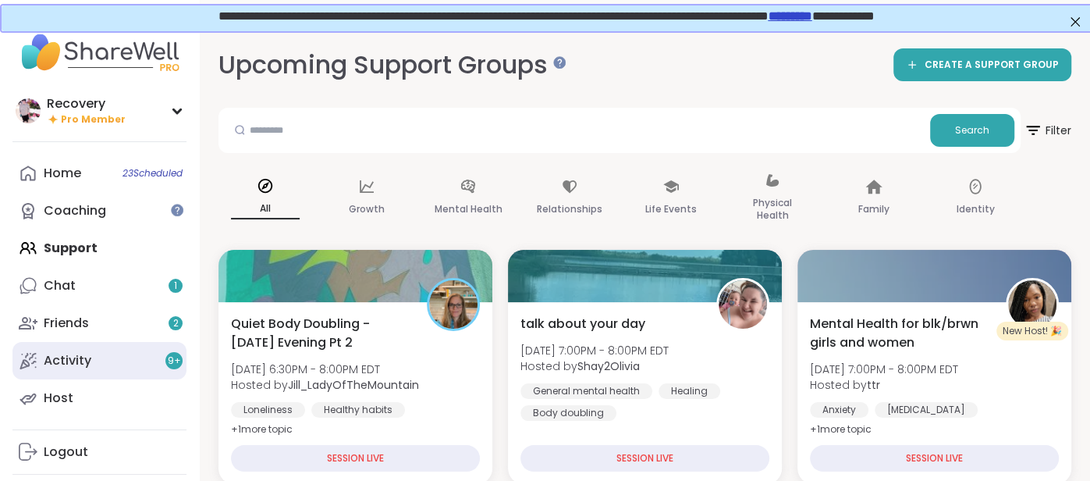
click at [139, 368] on link "Activity 9 +" at bounding box center [99, 360] width 174 height 37
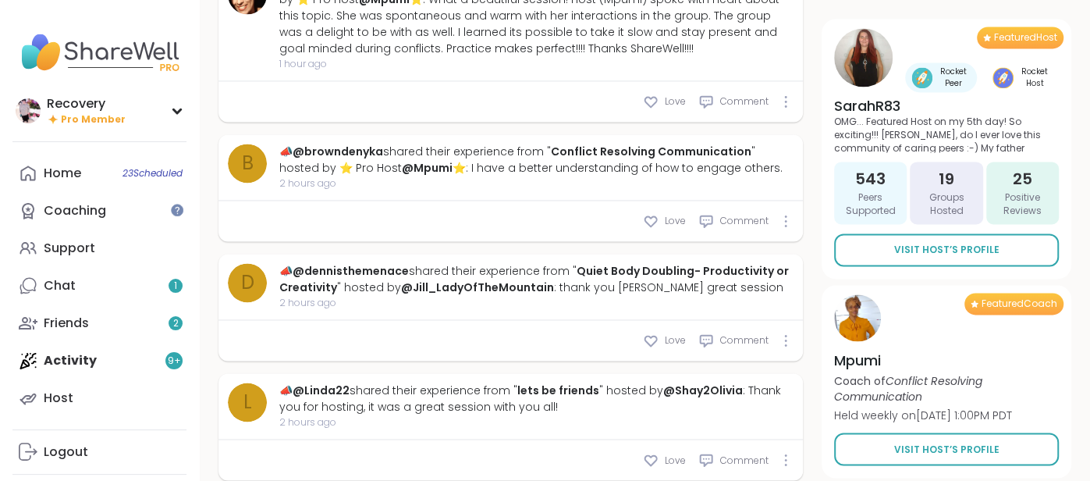
scroll to position [1595, 0]
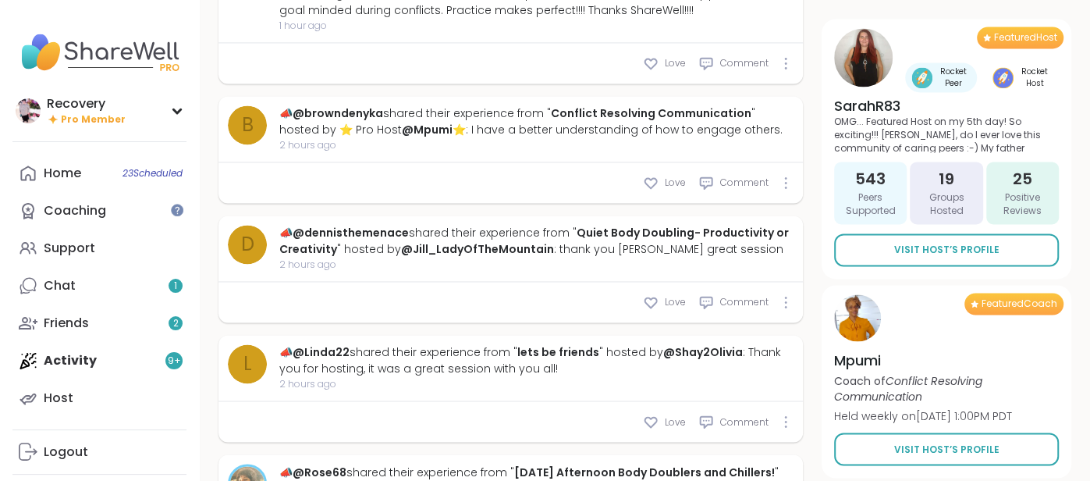
type textarea "*"
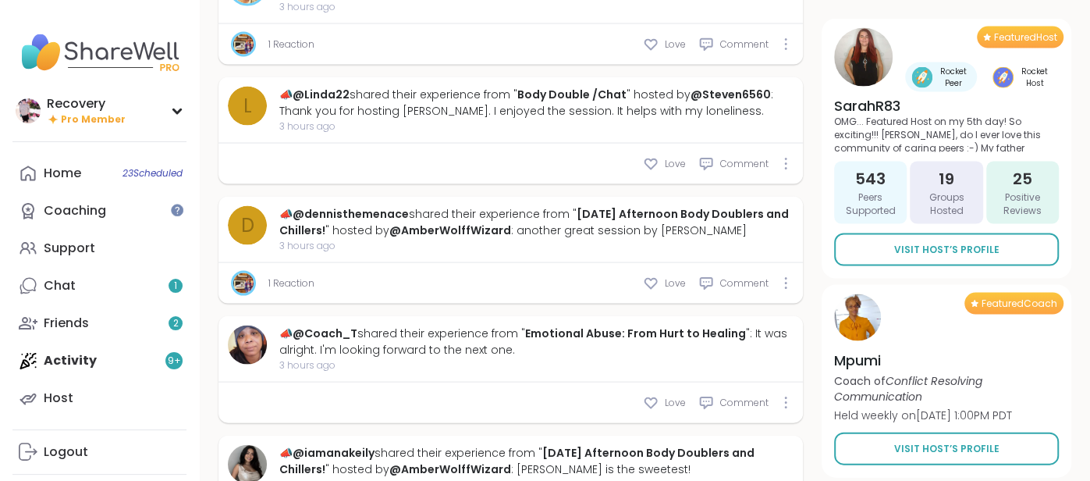
scroll to position [2092, 0]
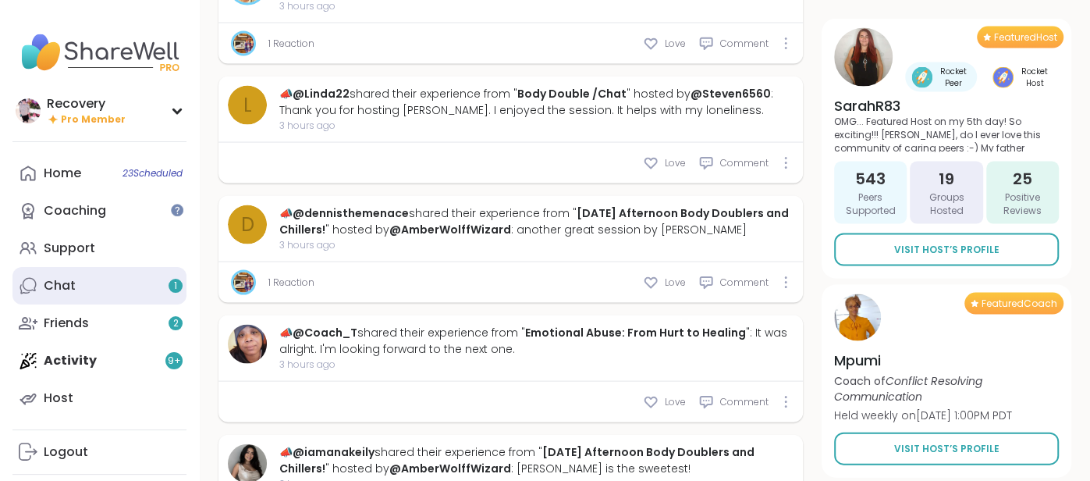
click at [63, 300] on link "Chat 1" at bounding box center [99, 285] width 174 height 37
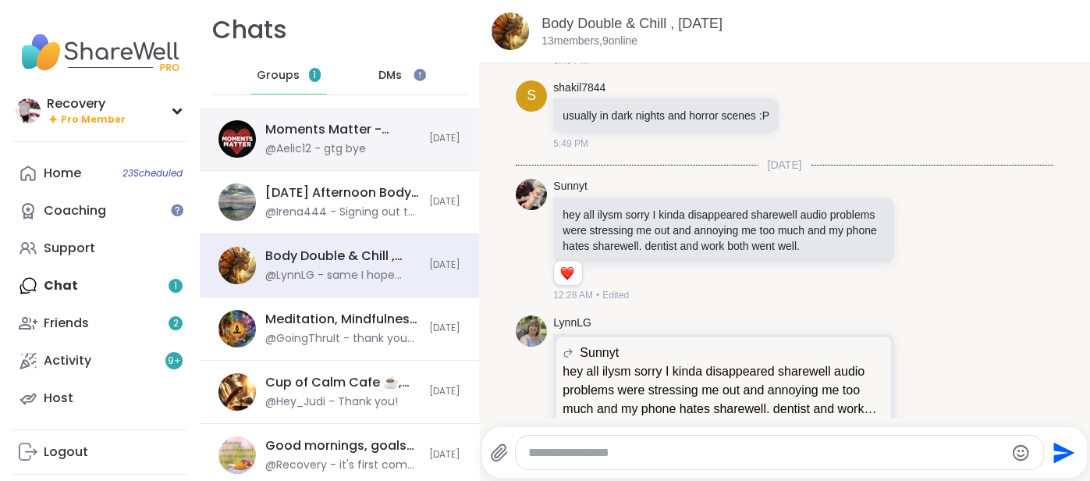
click at [329, 169] on div "Moments Matter - Glimmer Session ✨, Sep 10 @Aelic12 - gtg bye Today" at bounding box center [339, 139] width 279 height 63
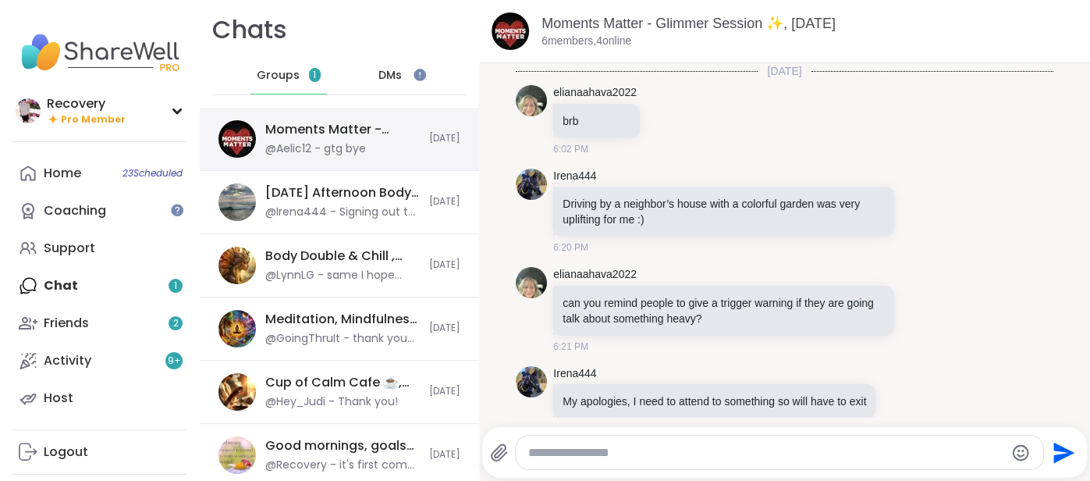
scroll to position [646, 0]
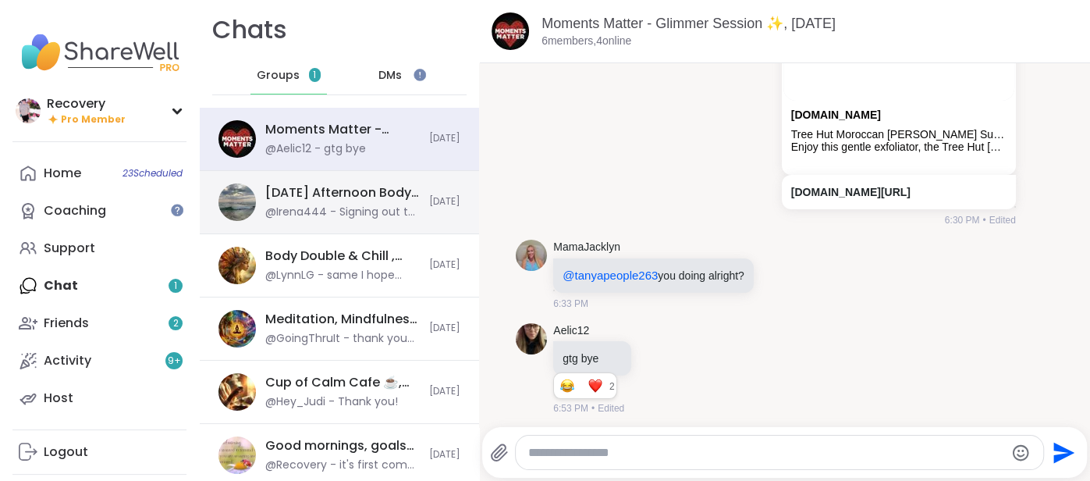
click at [329, 192] on div "[DATE] Afternoon Body Doublers and Chillers!, [DATE]" at bounding box center [342, 192] width 155 height 17
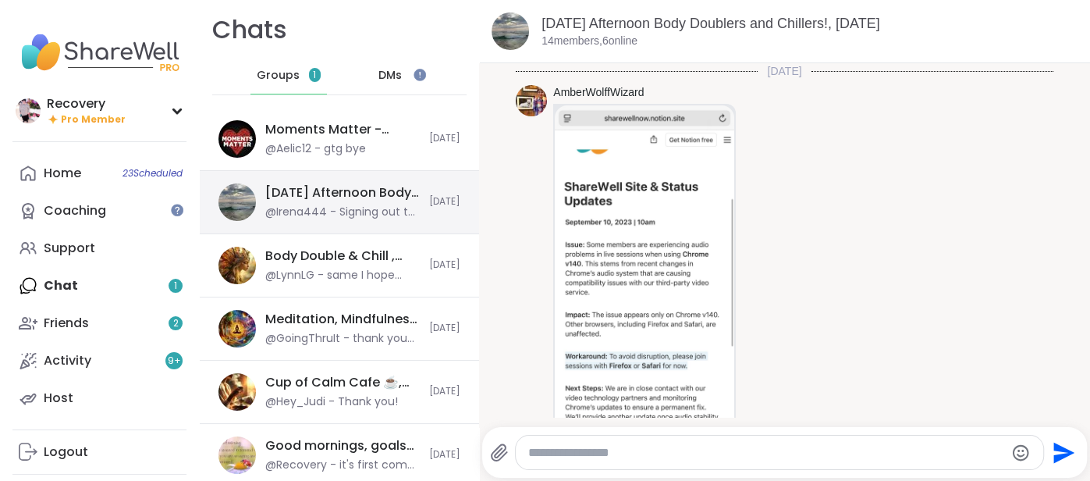
scroll to position [2231, 0]
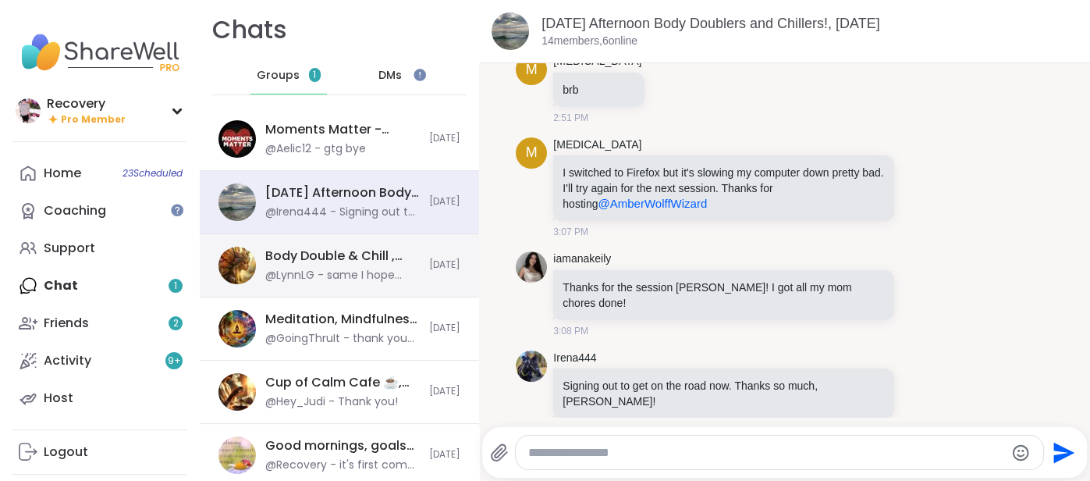
click at [332, 251] on div "Body Double & Chill , [DATE]" at bounding box center [342, 255] width 155 height 17
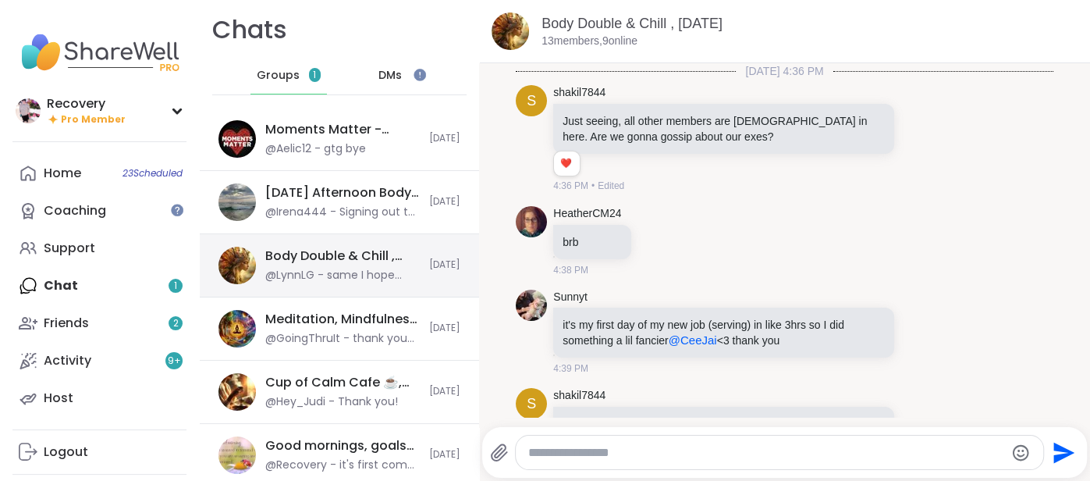
scroll to position [6004, 0]
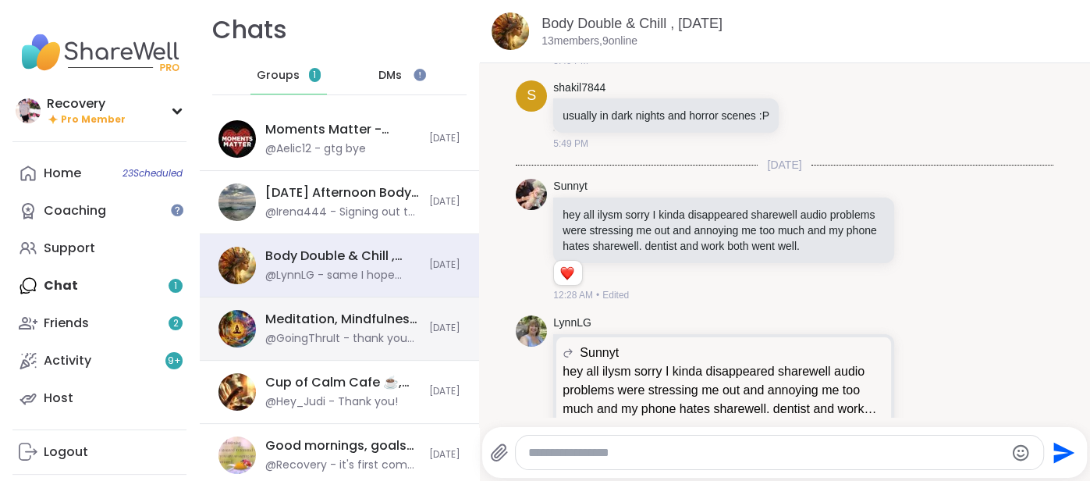
click at [336, 318] on div "Meditation, Mindfulness, And Magic🧞‍♂️, [DATE]" at bounding box center [342, 319] width 155 height 17
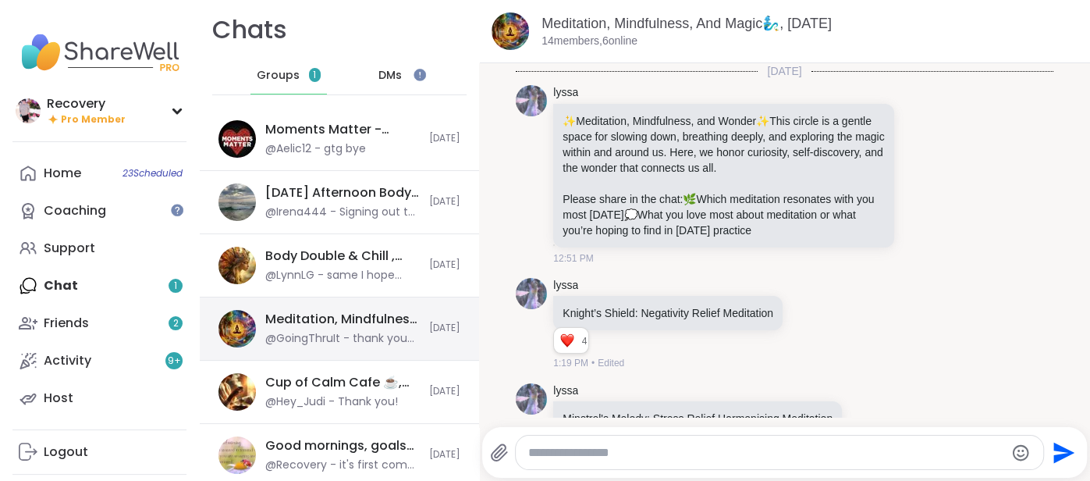
scroll to position [7947, 0]
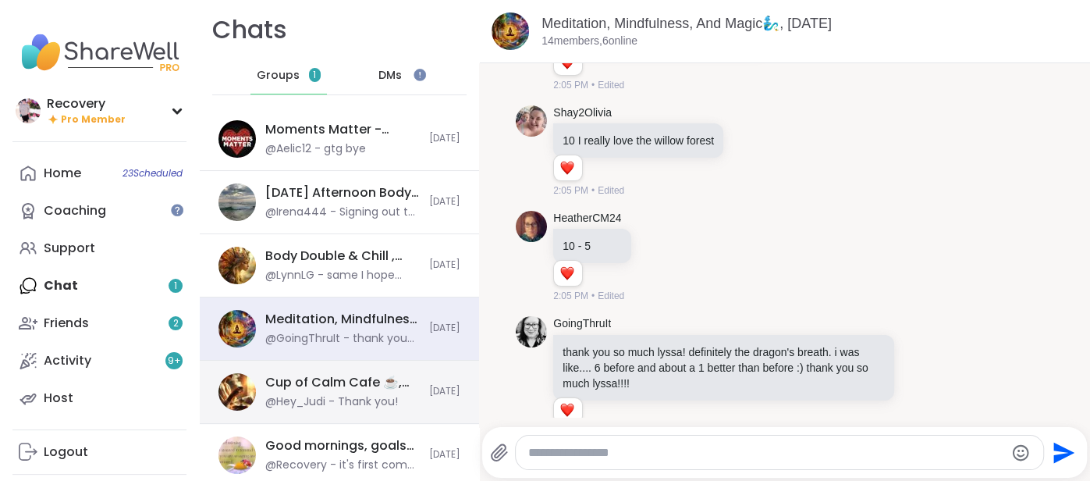
click at [346, 364] on div "Cup of Calm Cafe ☕️, Sep 10 @Hey_Judi - Thank you! Today" at bounding box center [339, 392] width 279 height 63
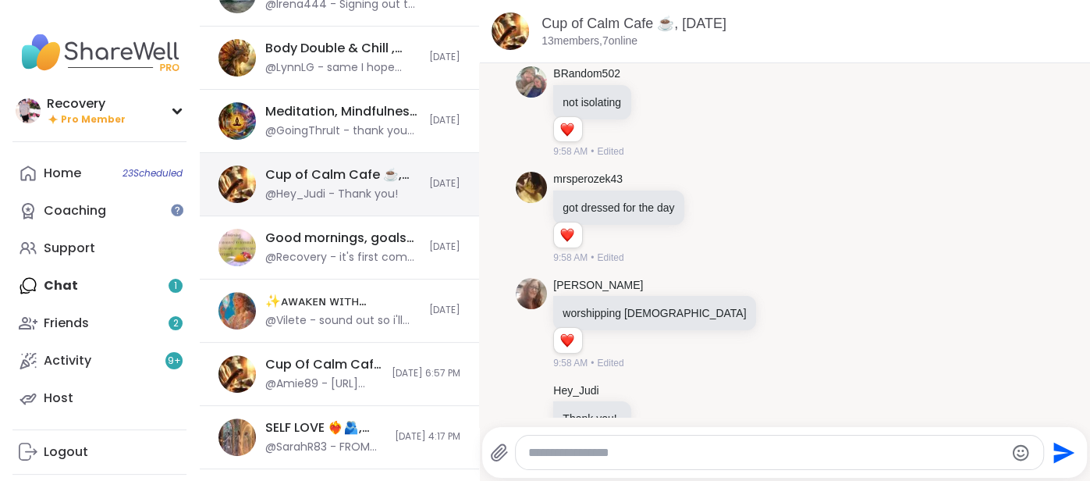
scroll to position [229, 0]
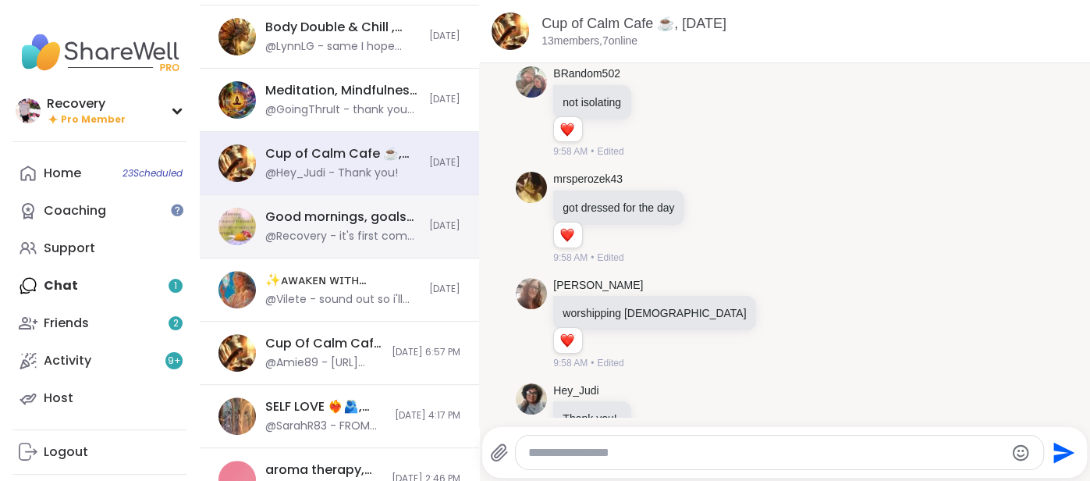
click at [329, 244] on div "Good mornings, goals and gratitude's, Sep 10 @Recovery - it's first come first …" at bounding box center [339, 226] width 279 height 63
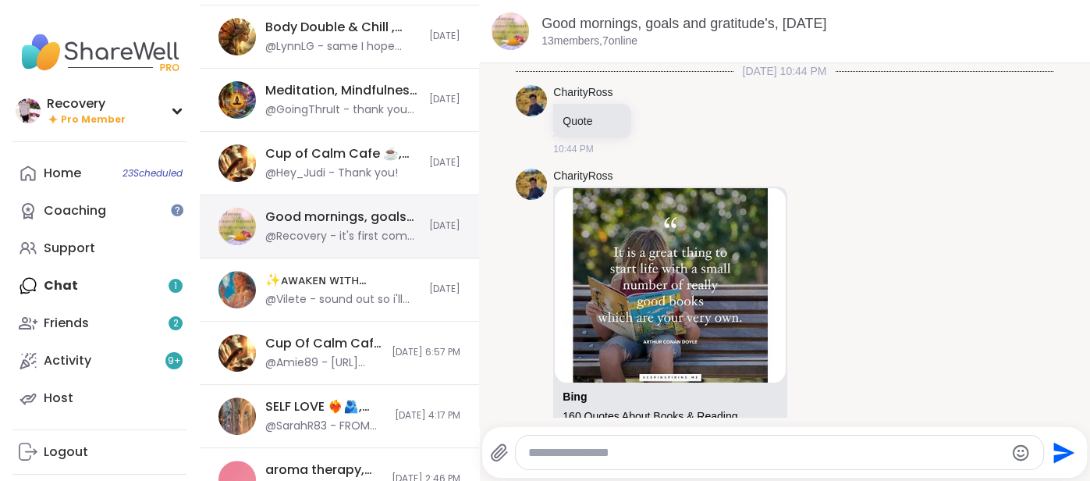
scroll to position [4030, 0]
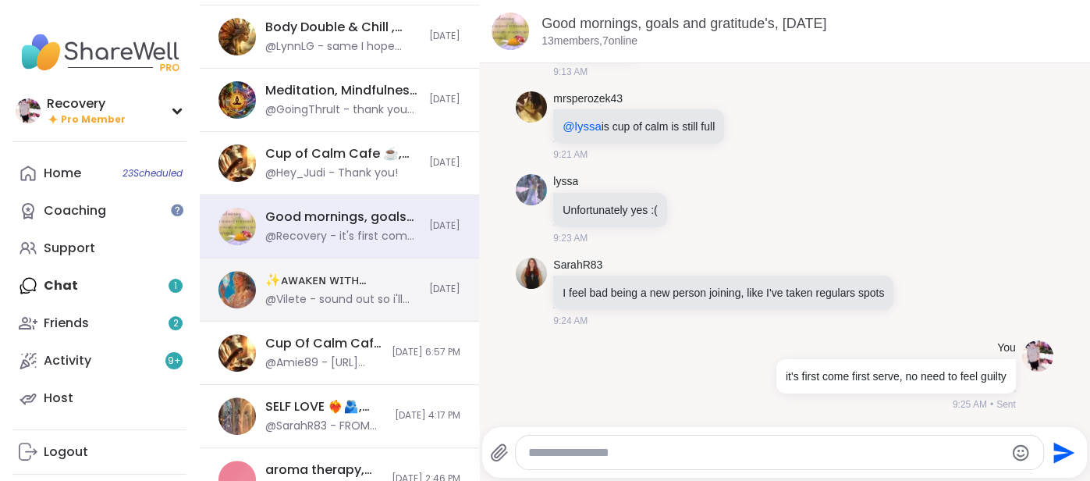
click at [330, 298] on div "@Vilete - sound out so i'll log out." at bounding box center [342, 300] width 155 height 16
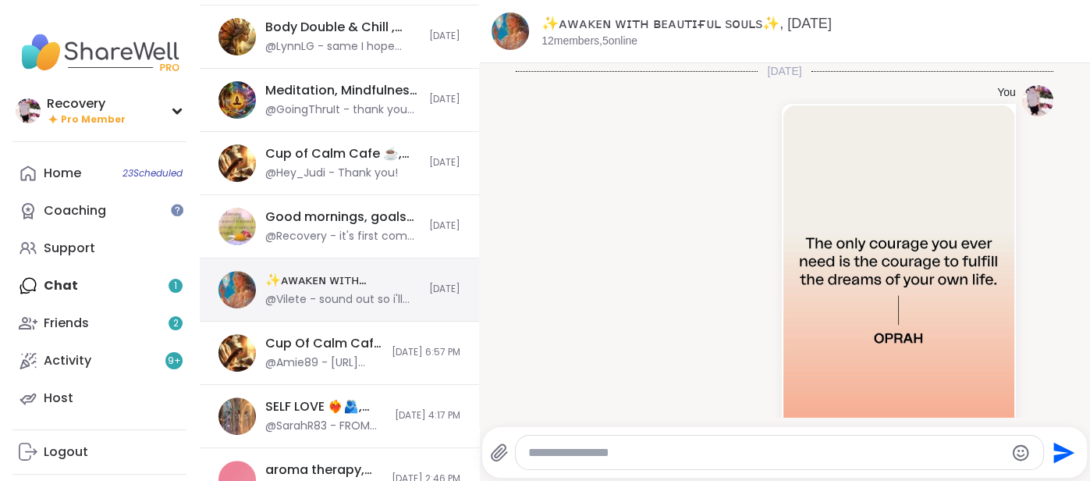
scroll to position [3423, 0]
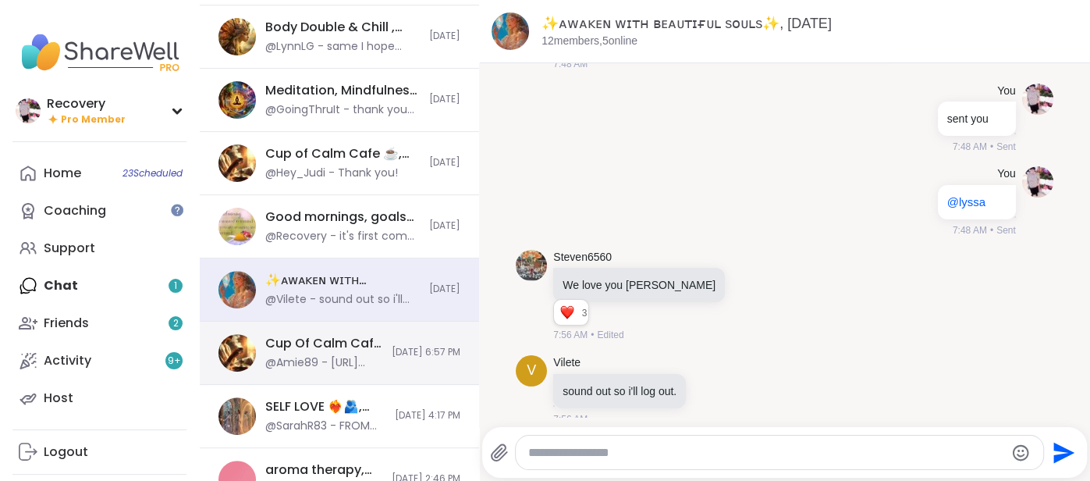
click at [325, 349] on div "Cup Of Calm Cafe ☕️ , [DATE]" at bounding box center [323, 343] width 117 height 17
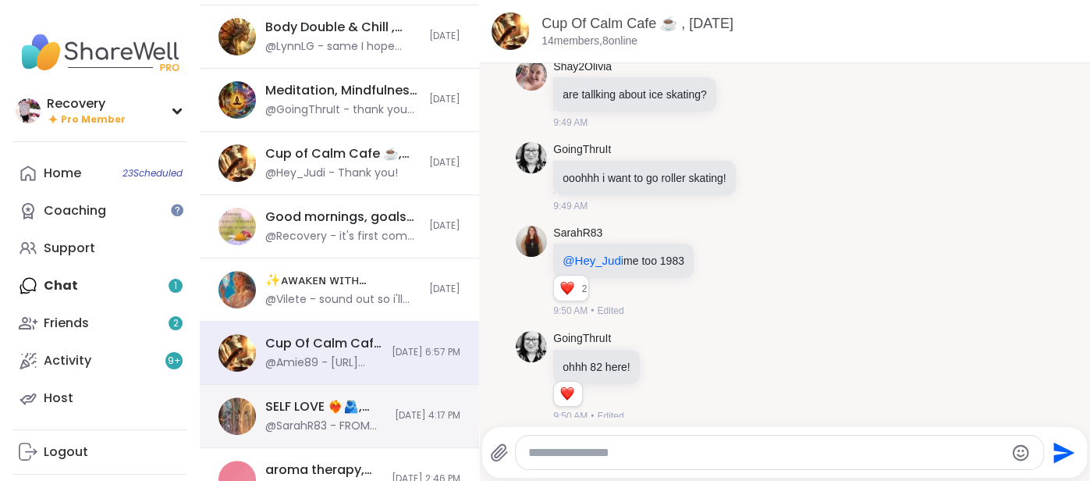
scroll to position [7336, 0]
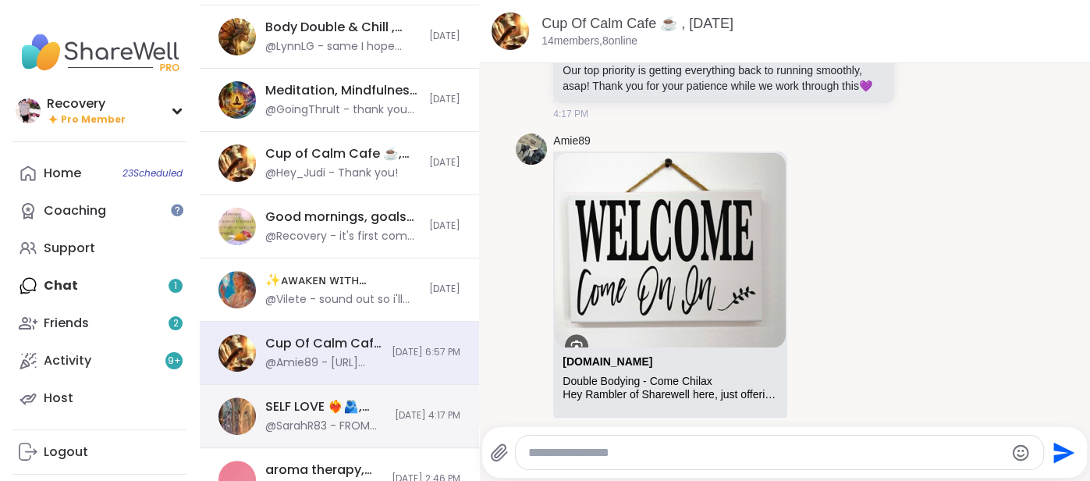
click at [325, 414] on div "SELF LOVE ❤️‍🔥🫂, Sep 09 @SarahR83 - FROM SHAREWELL: Hi all - we’re aware of the…" at bounding box center [325, 416] width 120 height 36
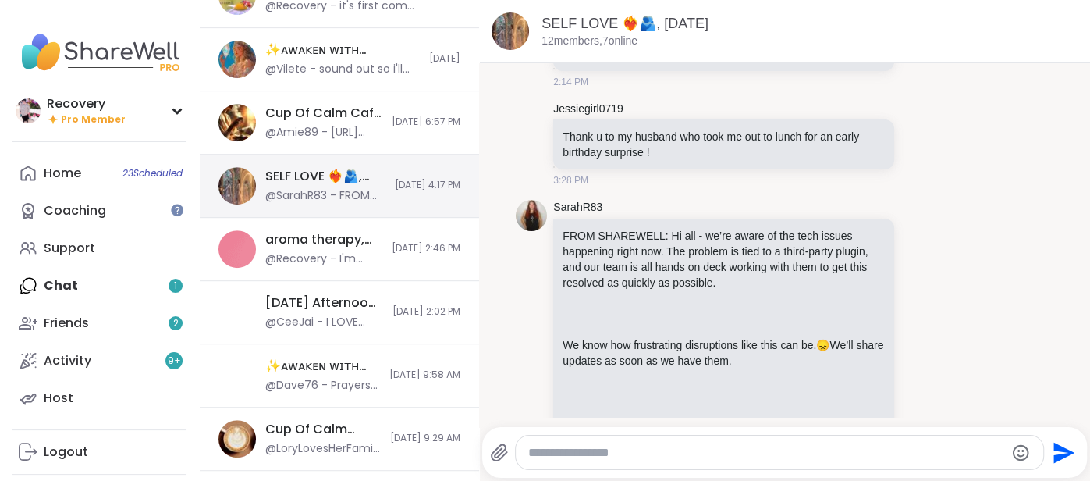
scroll to position [482, 0]
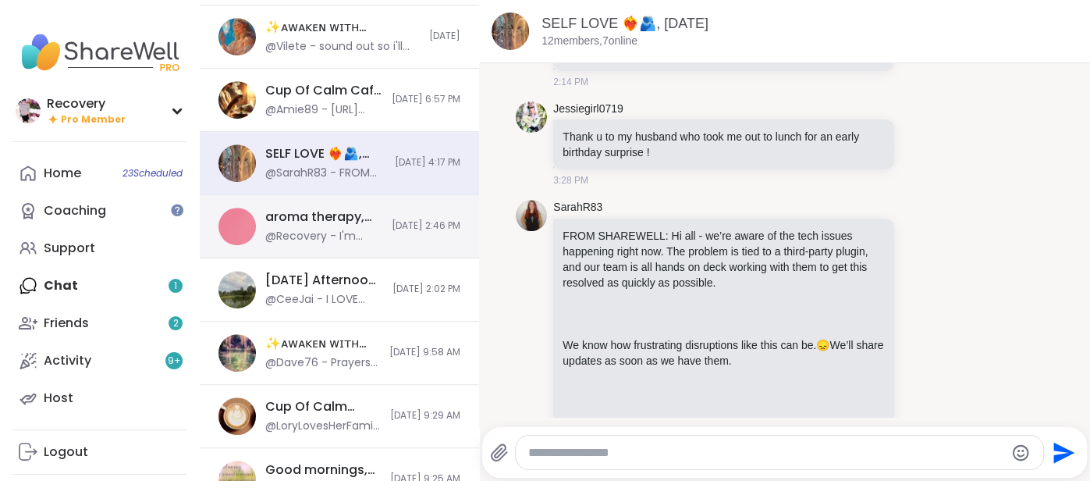
click at [298, 217] on div "aroma therapy, find your calm in a hectic day! , [DATE]" at bounding box center [323, 216] width 117 height 17
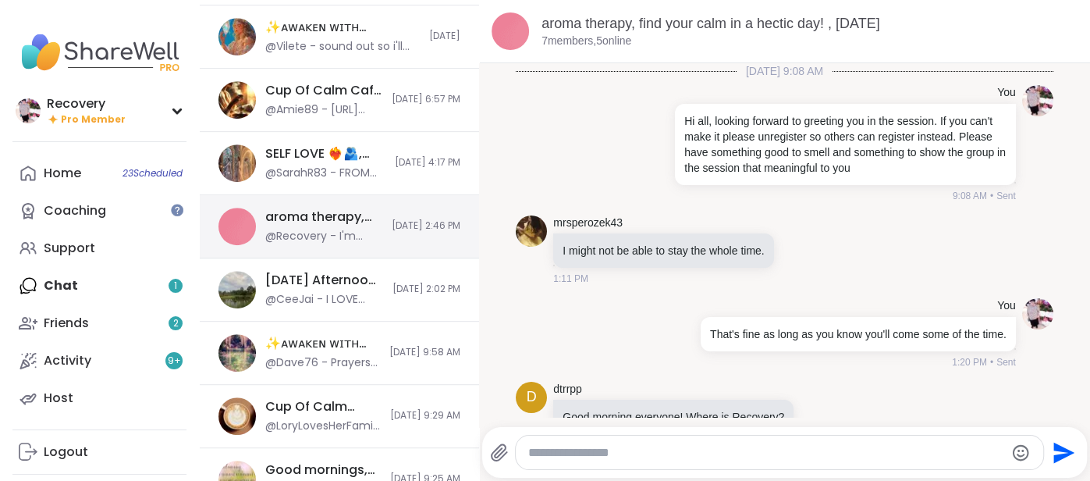
scroll to position [881, 0]
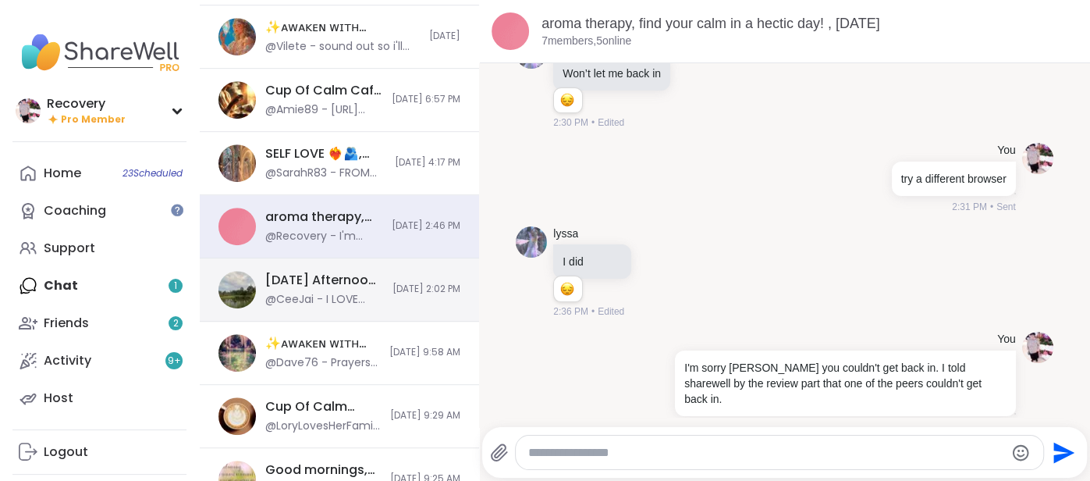
click at [297, 275] on div "[DATE] Afternoon Body Doublers and Chillers!, [DATE]" at bounding box center [324, 280] width 118 height 17
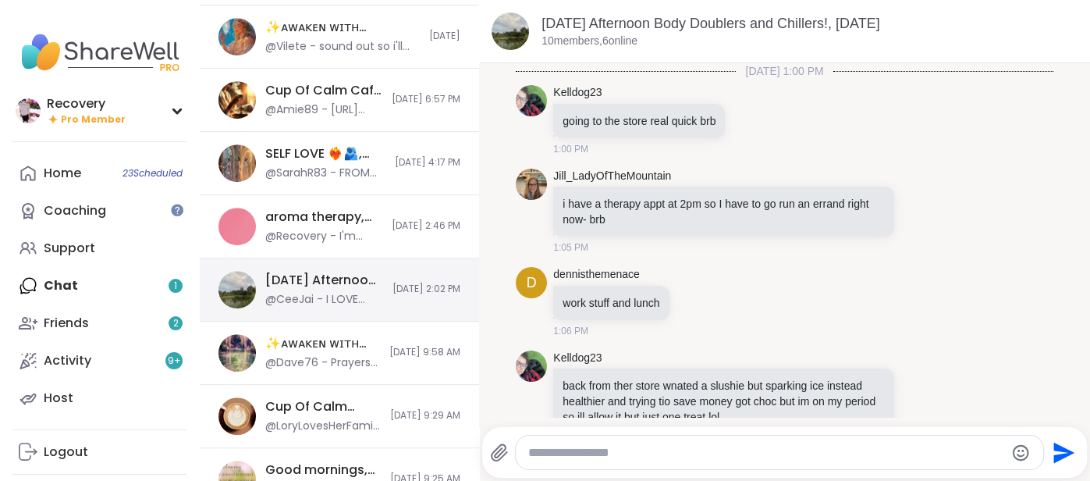
scroll to position [1206, 0]
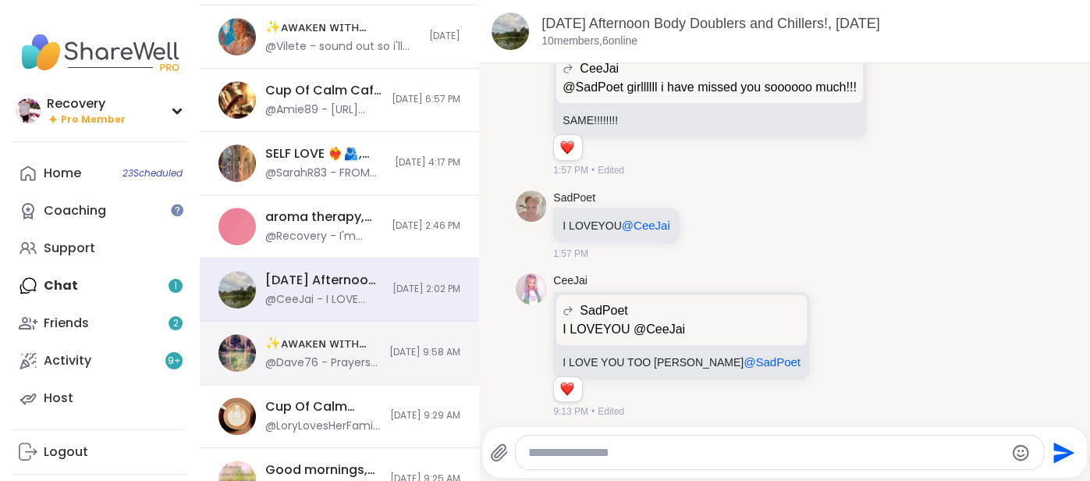
click at [300, 340] on div "✨ᴀᴡᴀᴋᴇɴ ᴡɪᴛʜ ʙᴇᴀᴜᴛɪғᴜʟ sᴏᴜʟs✨, [DATE]" at bounding box center [322, 343] width 115 height 17
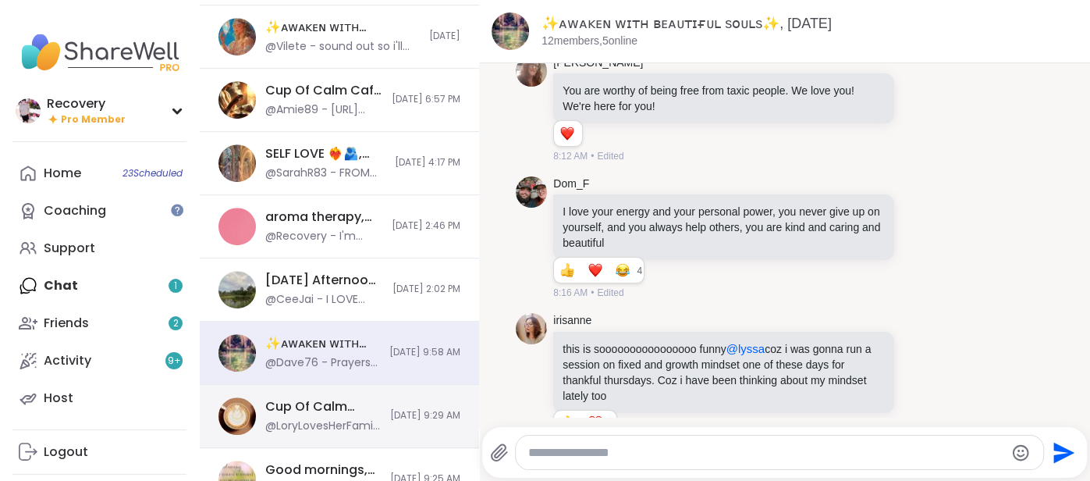
scroll to position [15330, 0]
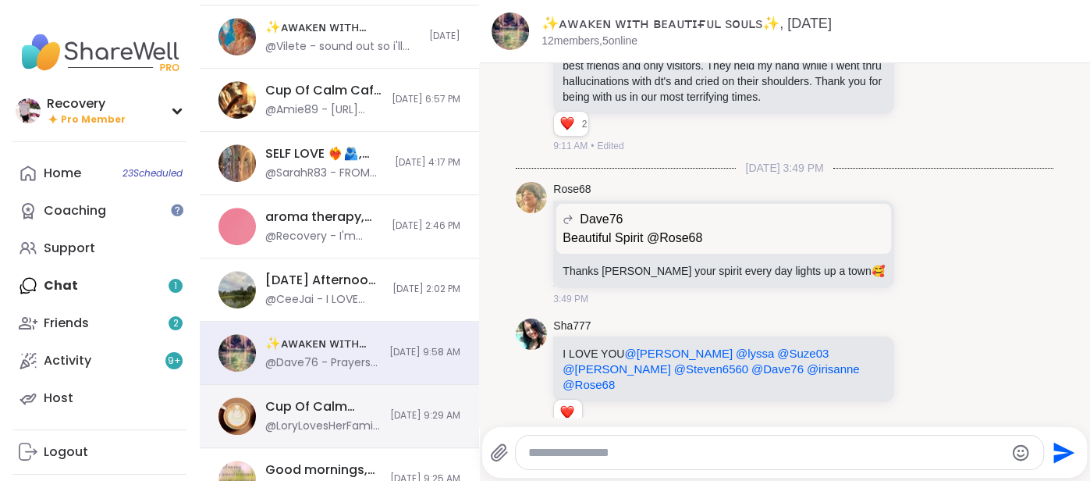
click at [297, 411] on div "Cup Of Calm Cafe, [DATE]" at bounding box center [323, 406] width 116 height 17
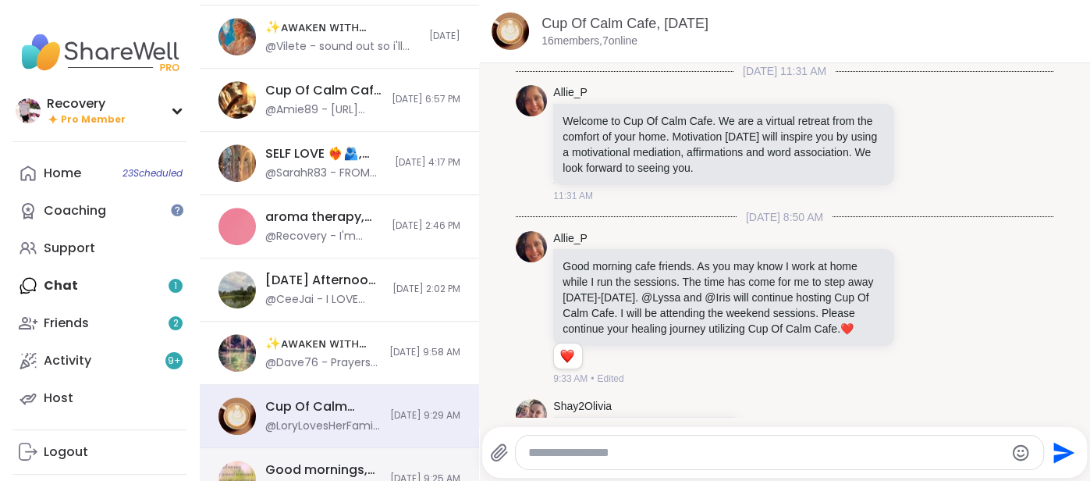
scroll to position [6729, 0]
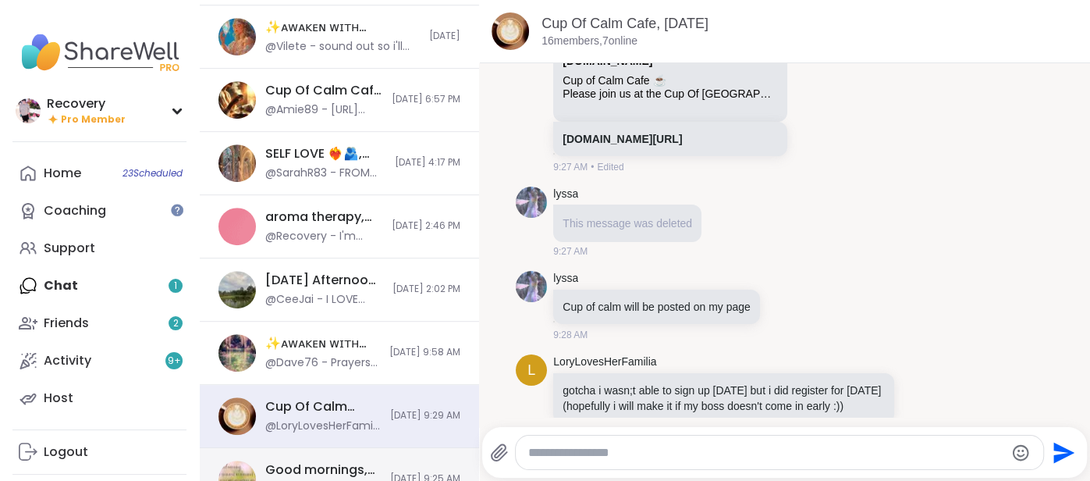
click at [290, 471] on div "Good mornings, goals and gratitude's, [DATE]" at bounding box center [323, 469] width 116 height 17
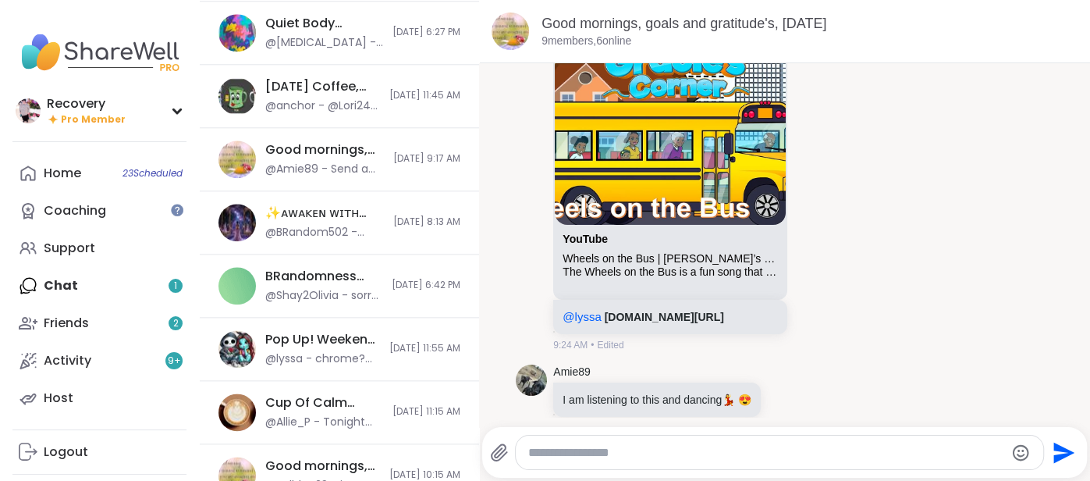
scroll to position [0, 0]
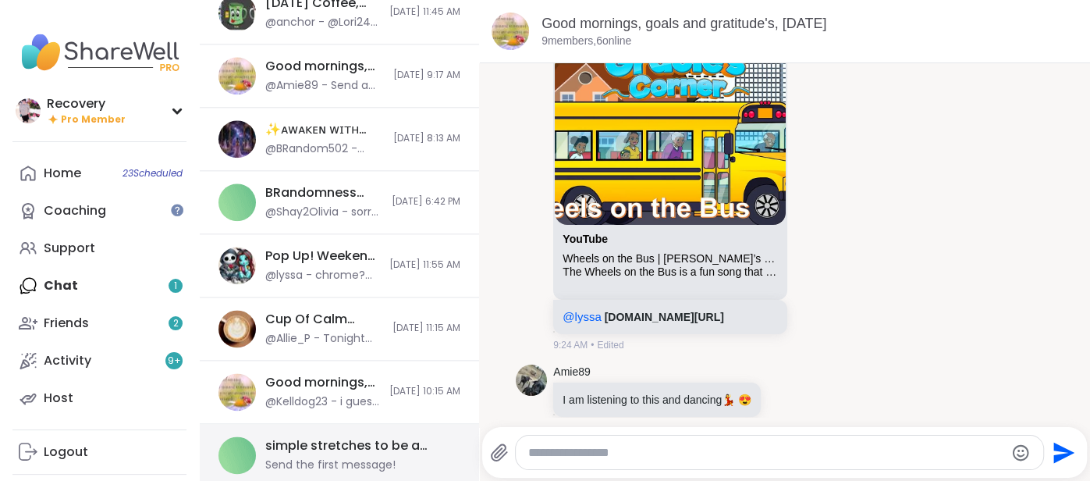
click at [280, 457] on div "Send the first message!" at bounding box center [330, 465] width 130 height 16
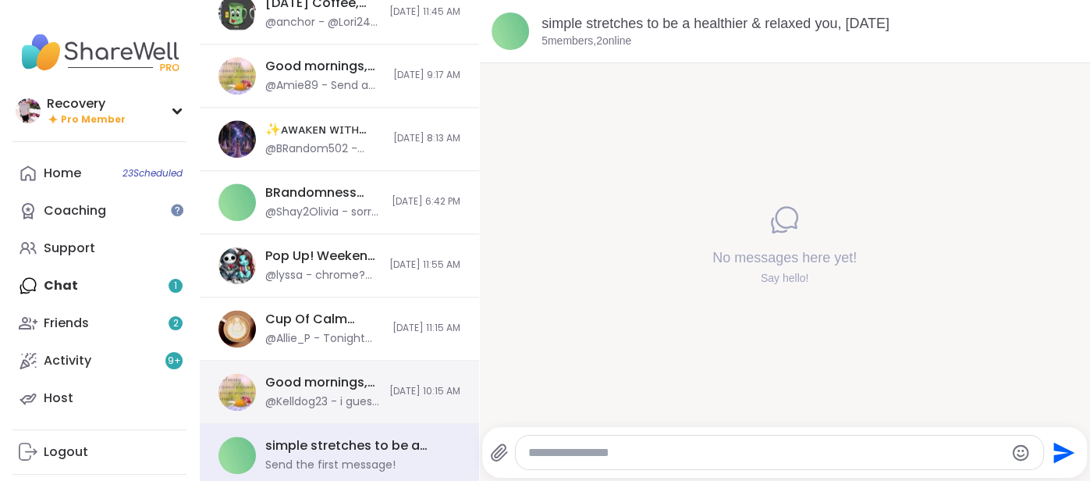
click at [278, 388] on div "Good mornings, Goal and Gratitude's , Sep 07 @Kelldog23 - i guess i should show…" at bounding box center [322, 392] width 115 height 36
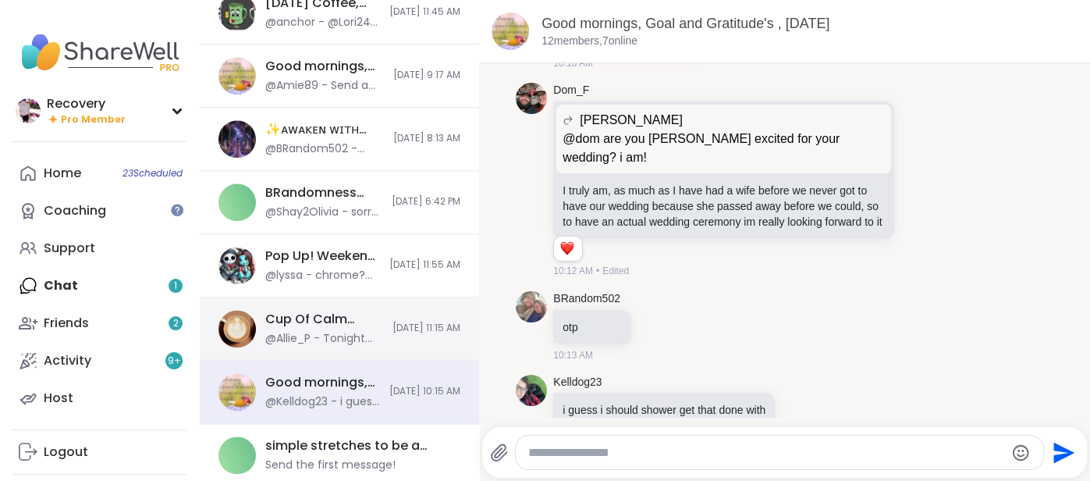
click at [276, 315] on div "Cup Of Calm Cafe, [DATE]" at bounding box center [324, 319] width 118 height 17
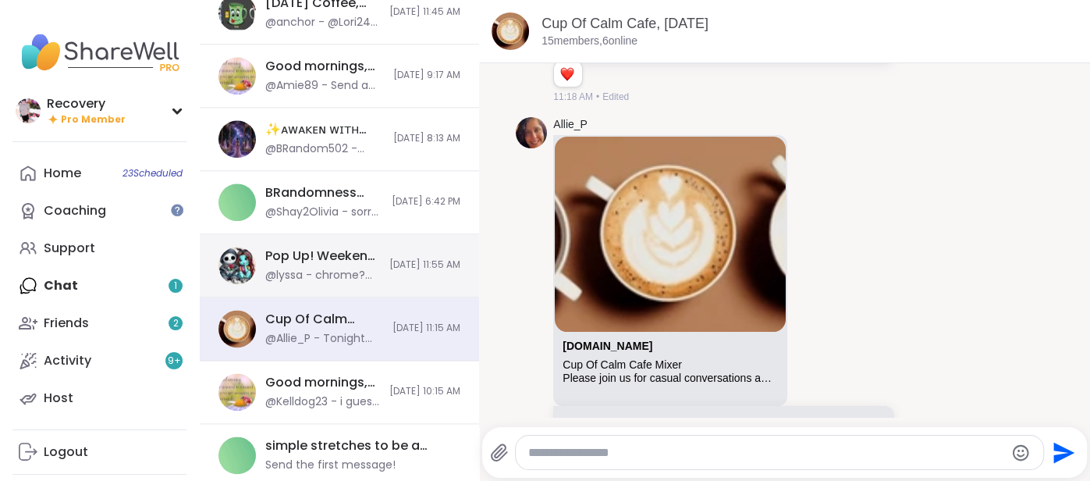
click at [319, 268] on div "@lyssa - chrome? would def restart or use a different browser other than what o…" at bounding box center [322, 276] width 115 height 16
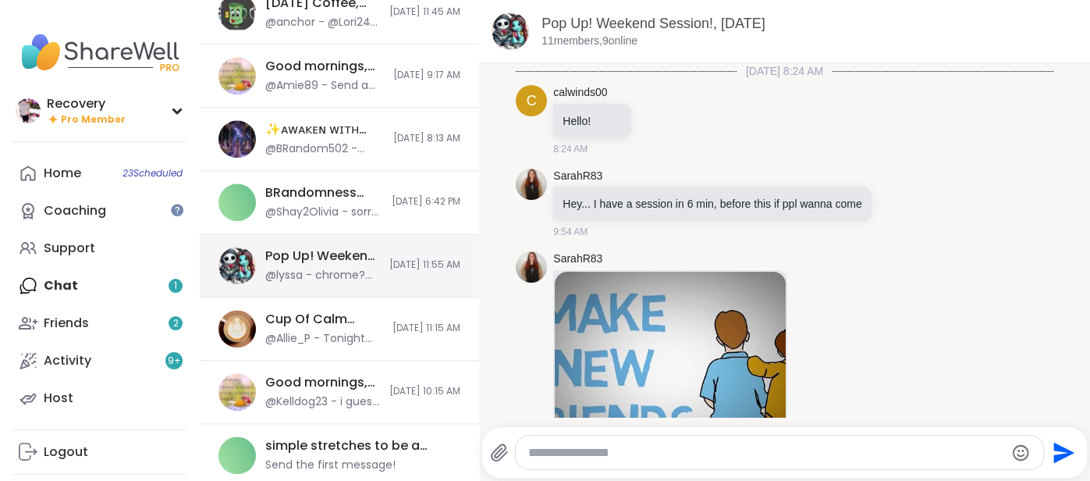
scroll to position [5143, 0]
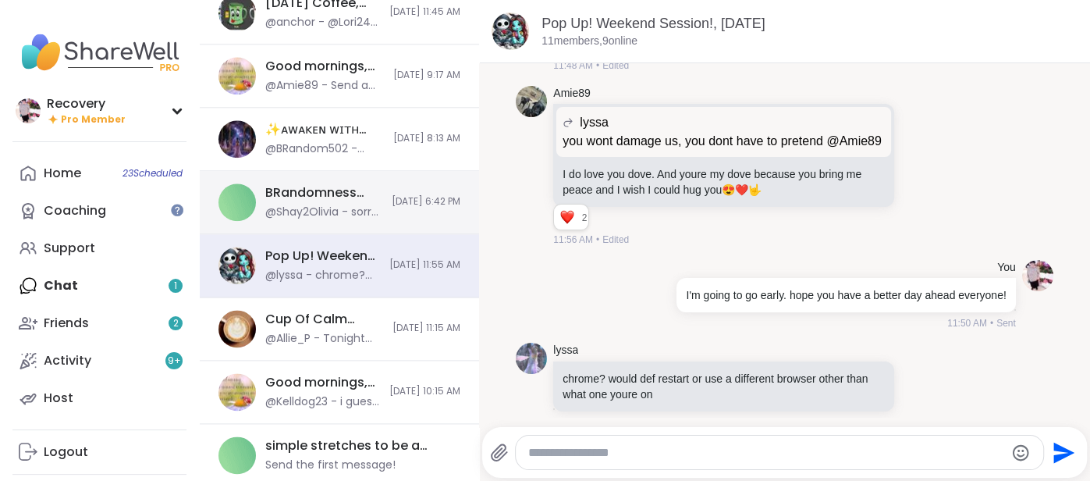
click at [327, 204] on div "@Shay2Olivia - sorry I had to go. Have to fed the dogs and let them out." at bounding box center [323, 212] width 117 height 16
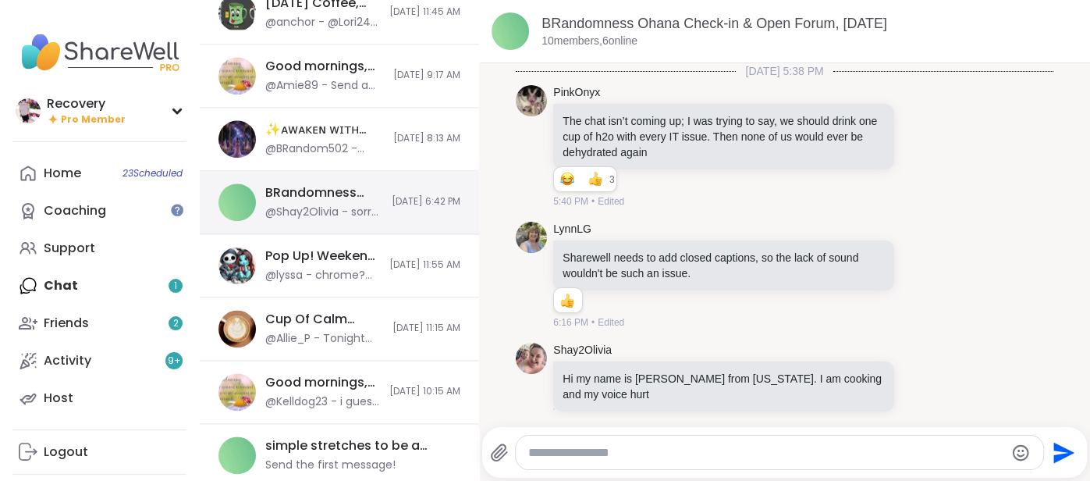
scroll to position [2513, 0]
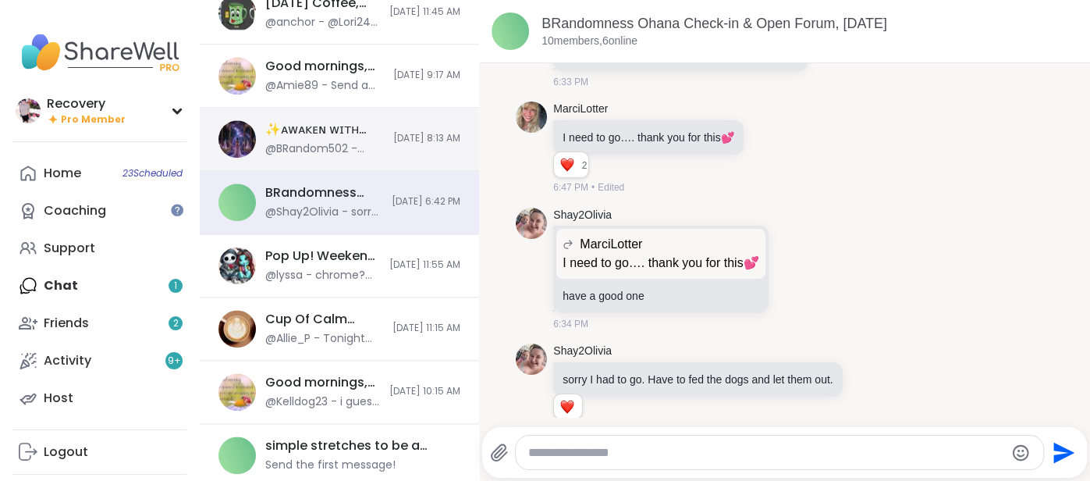
click at [353, 123] on div "✨ᴀᴡᴀᴋᴇɴ ᴡɪᴛʜ ʙᴇᴀᴜᴛɪғᴜʟ sᴏᴜʟs✨, [DATE]" at bounding box center [324, 129] width 119 height 17
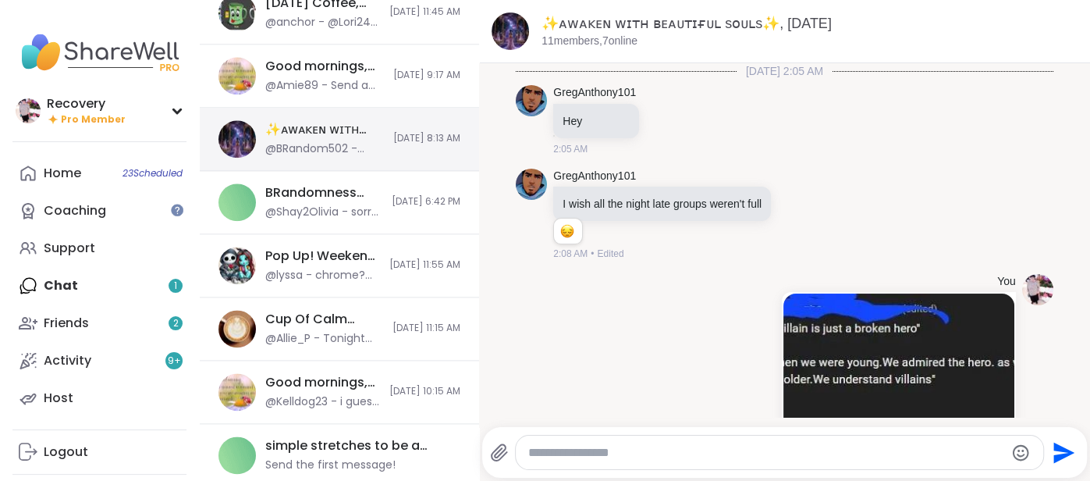
scroll to position [4303, 0]
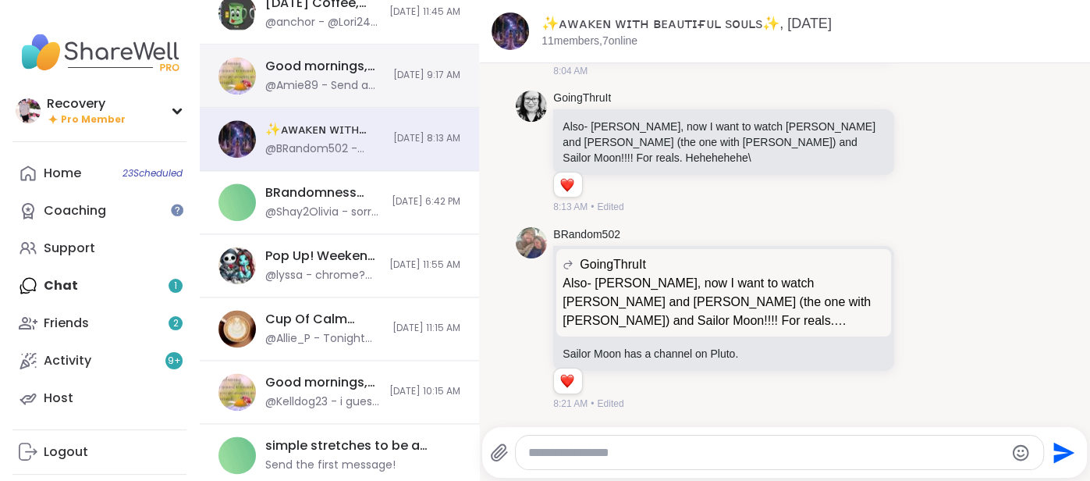
click at [272, 84] on div "@Amie89 - Send a report! It has been happening for 3 days for me! Try not to le…" at bounding box center [324, 86] width 119 height 16
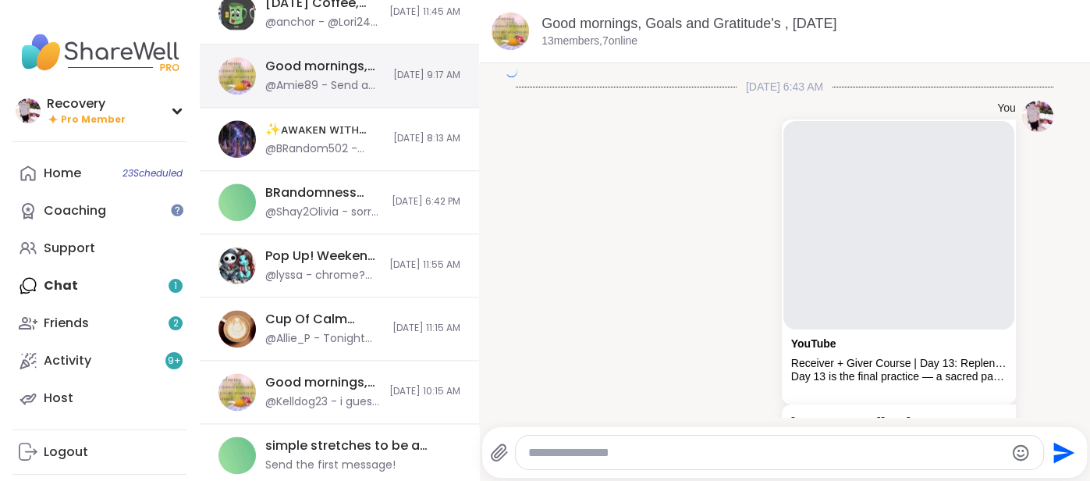
scroll to position [4254, 0]
